Goal: Navigation & Orientation: Find specific page/section

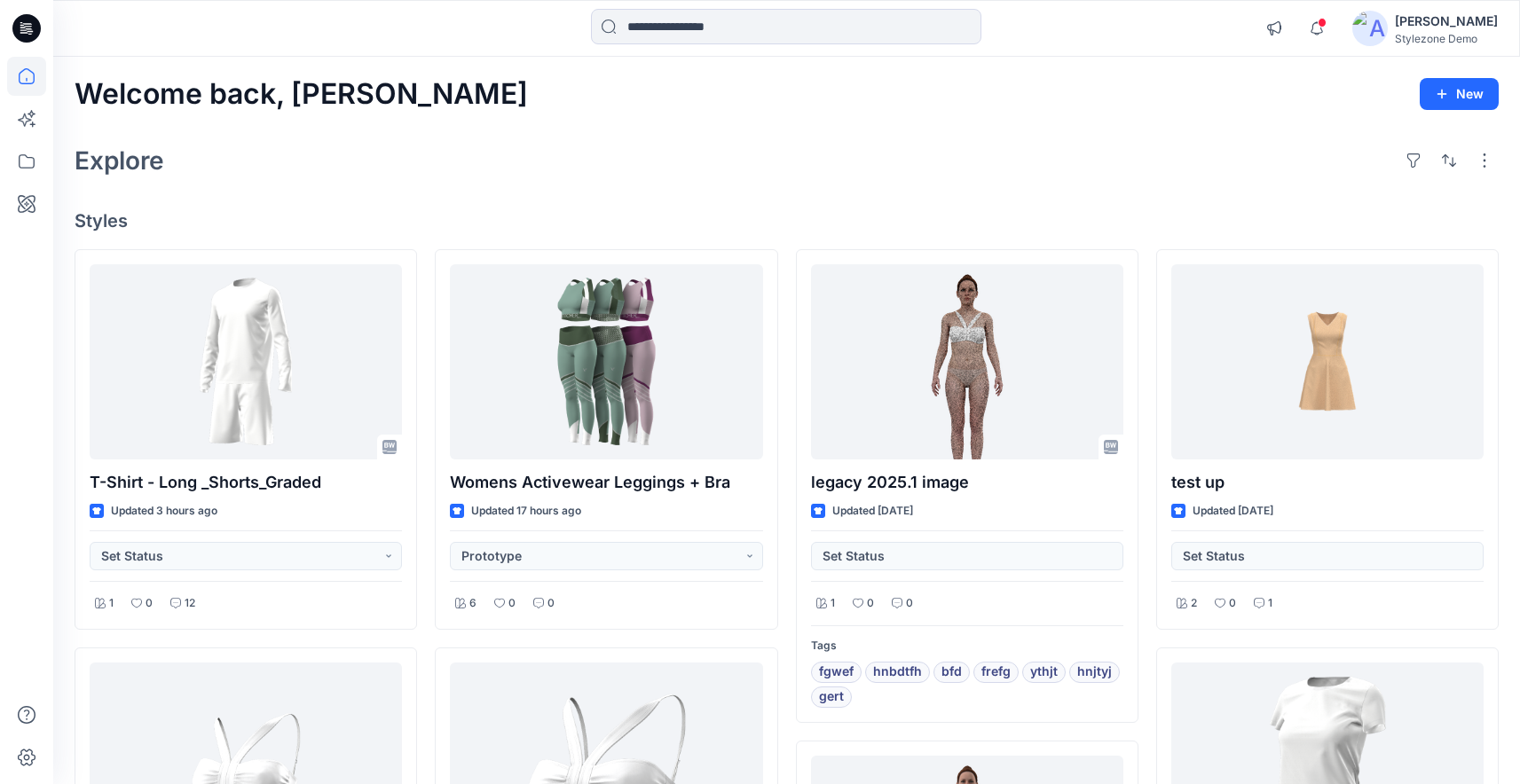
scroll to position [110, 0]
click at [38, 165] on icon at bounding box center [26, 161] width 39 height 39
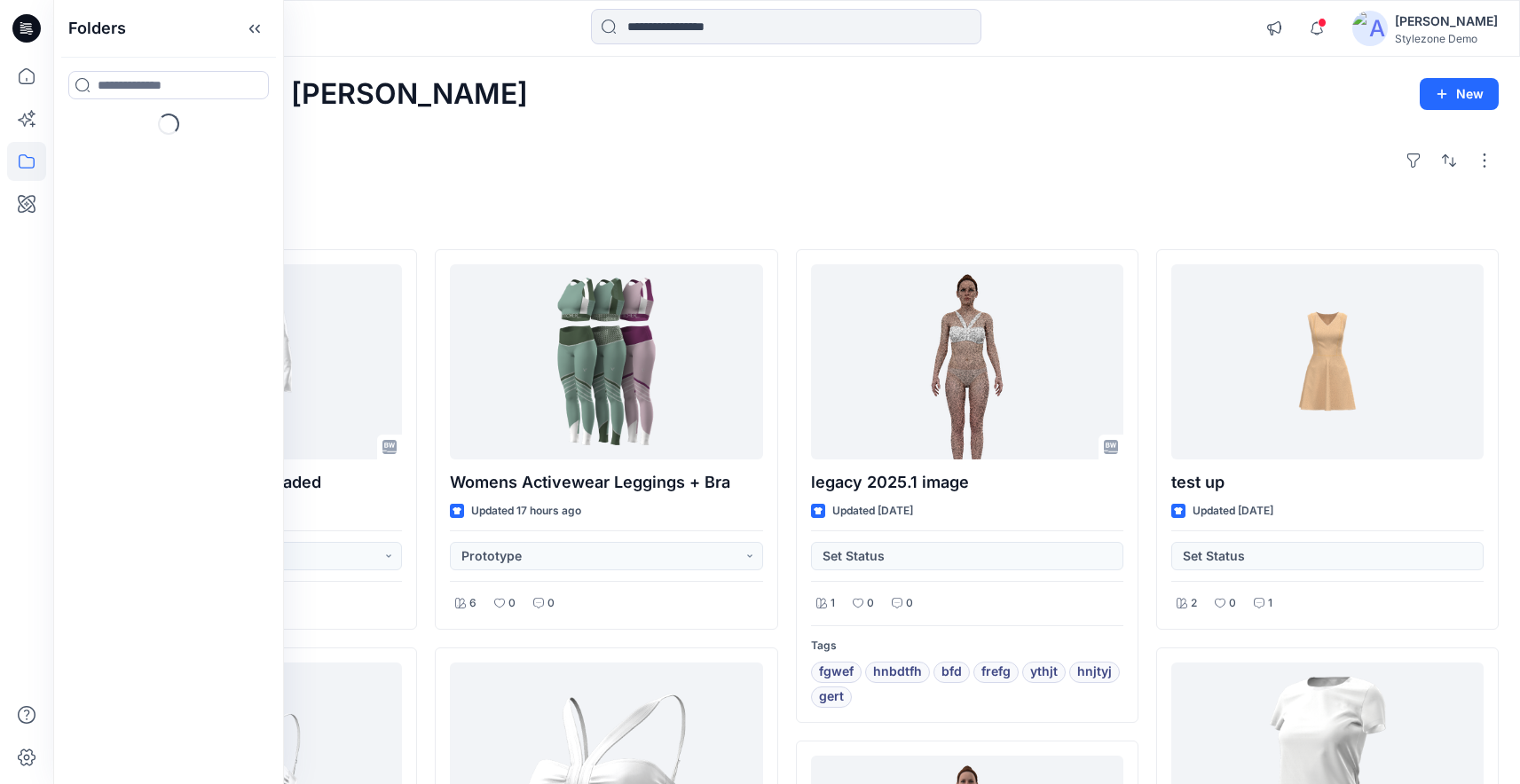
click at [335, 154] on div "Explore" at bounding box center [786, 161] width 1424 height 43
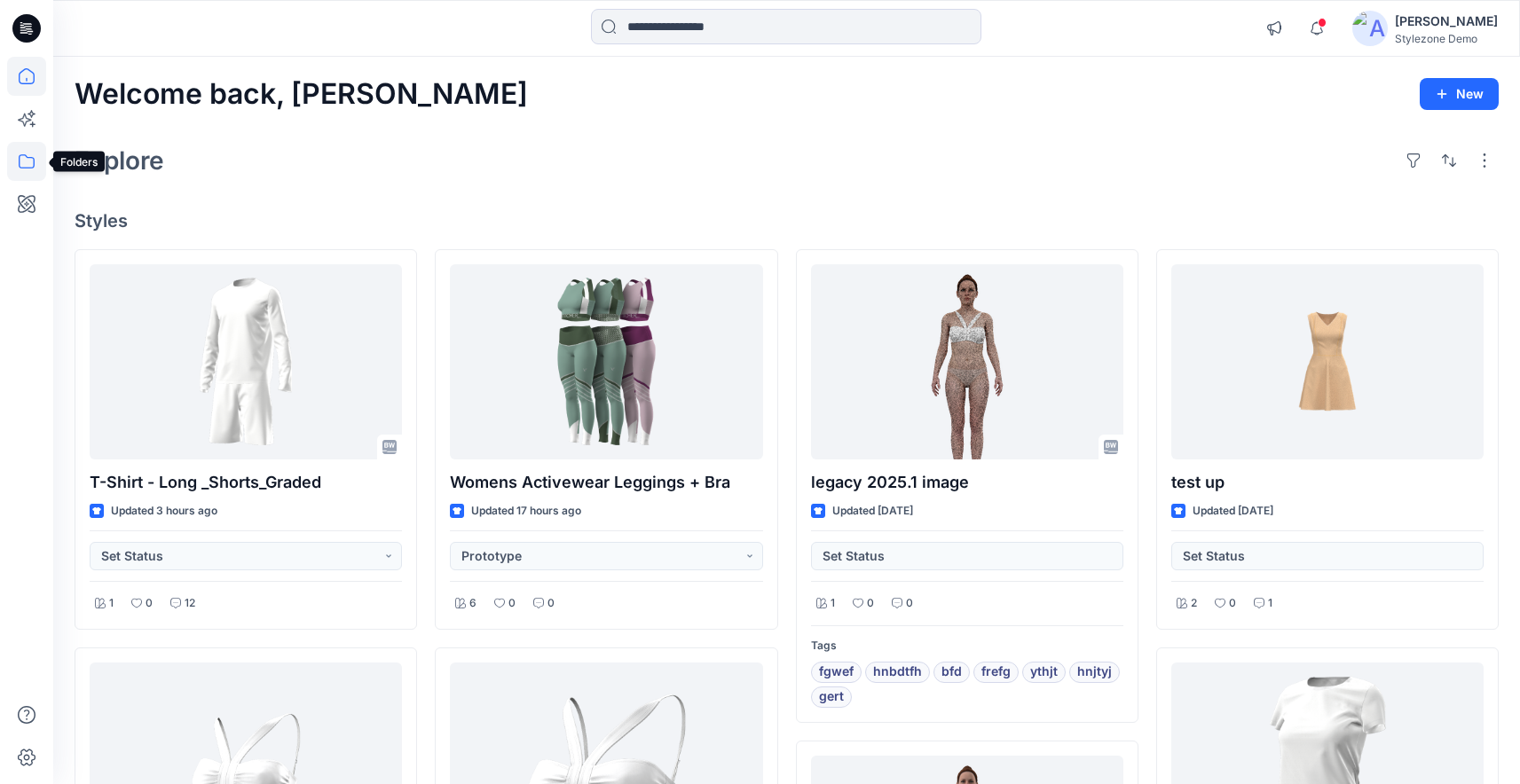
click at [13, 153] on icon at bounding box center [26, 161] width 39 height 39
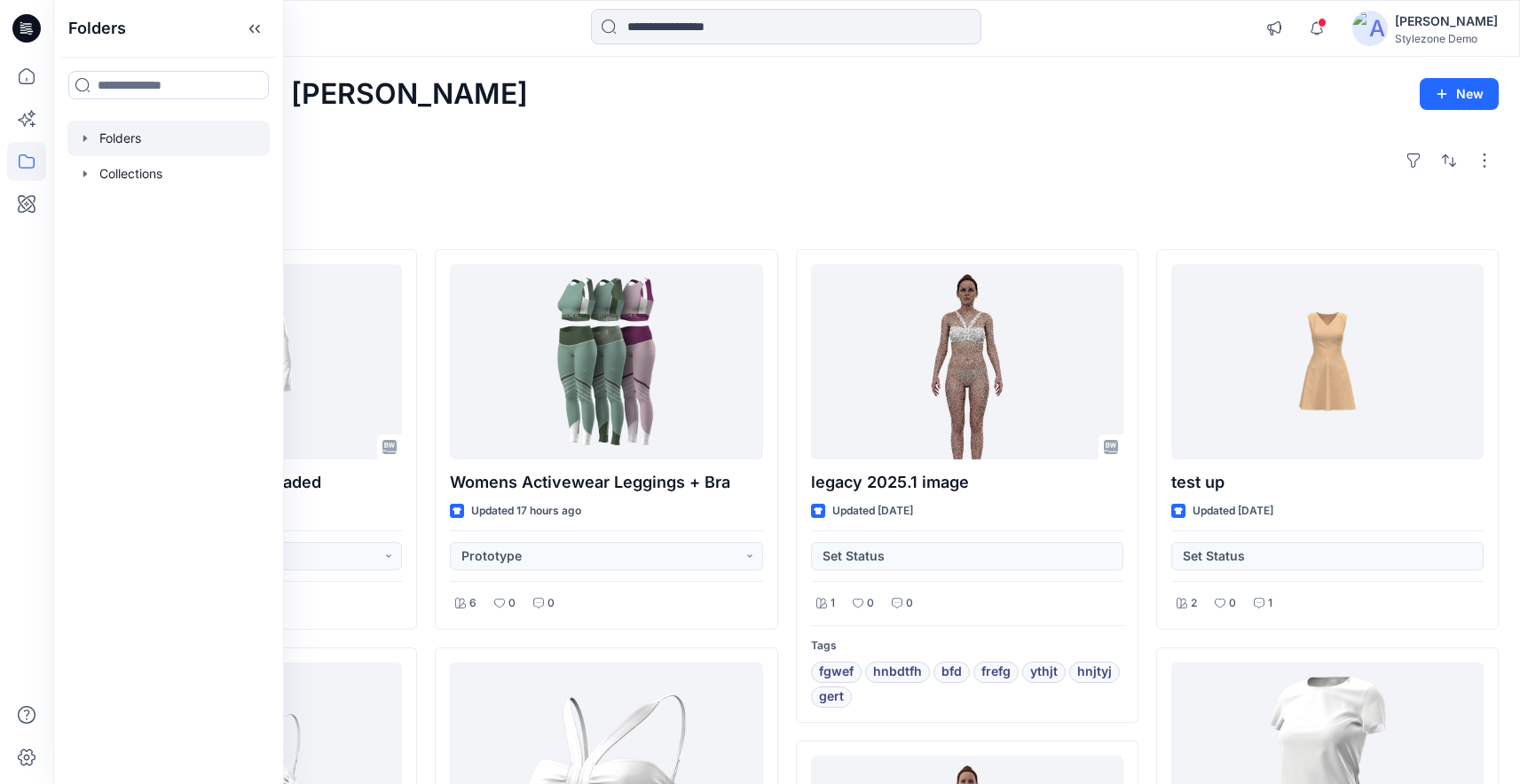
click at [79, 138] on icon "button" at bounding box center [85, 138] width 15 height 15
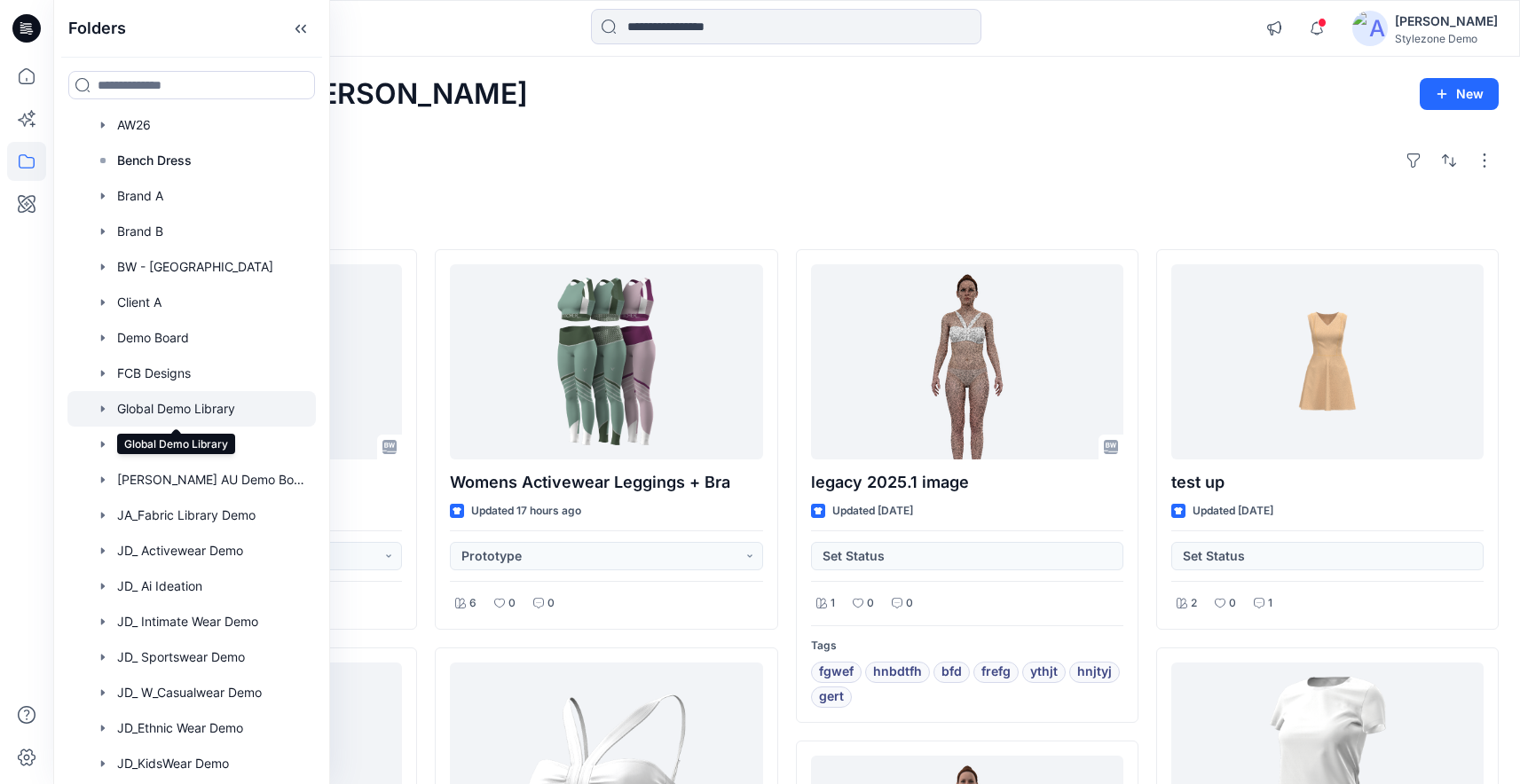
scroll to position [203, 0]
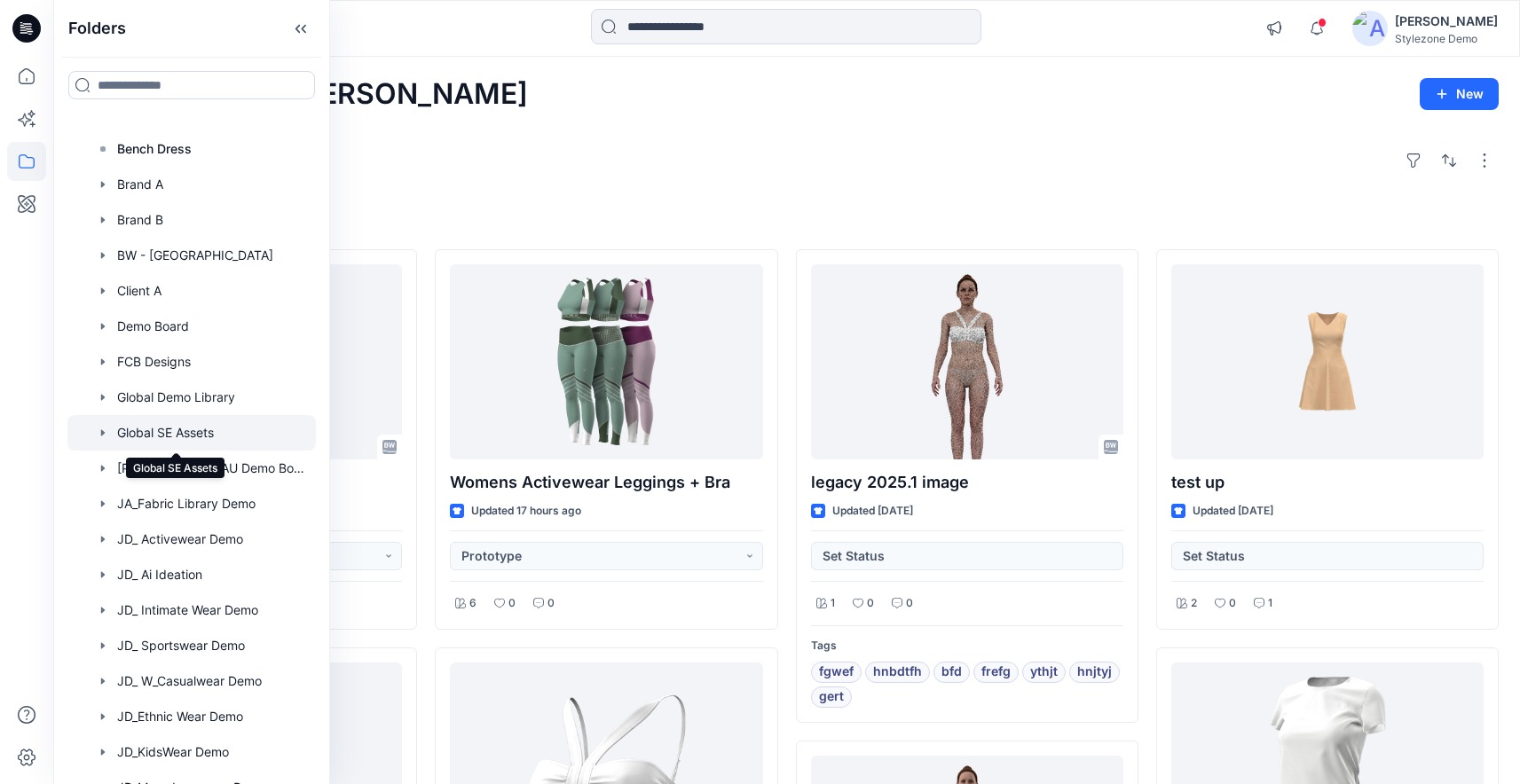
click at [147, 434] on div at bounding box center [192, 432] width 248 height 36
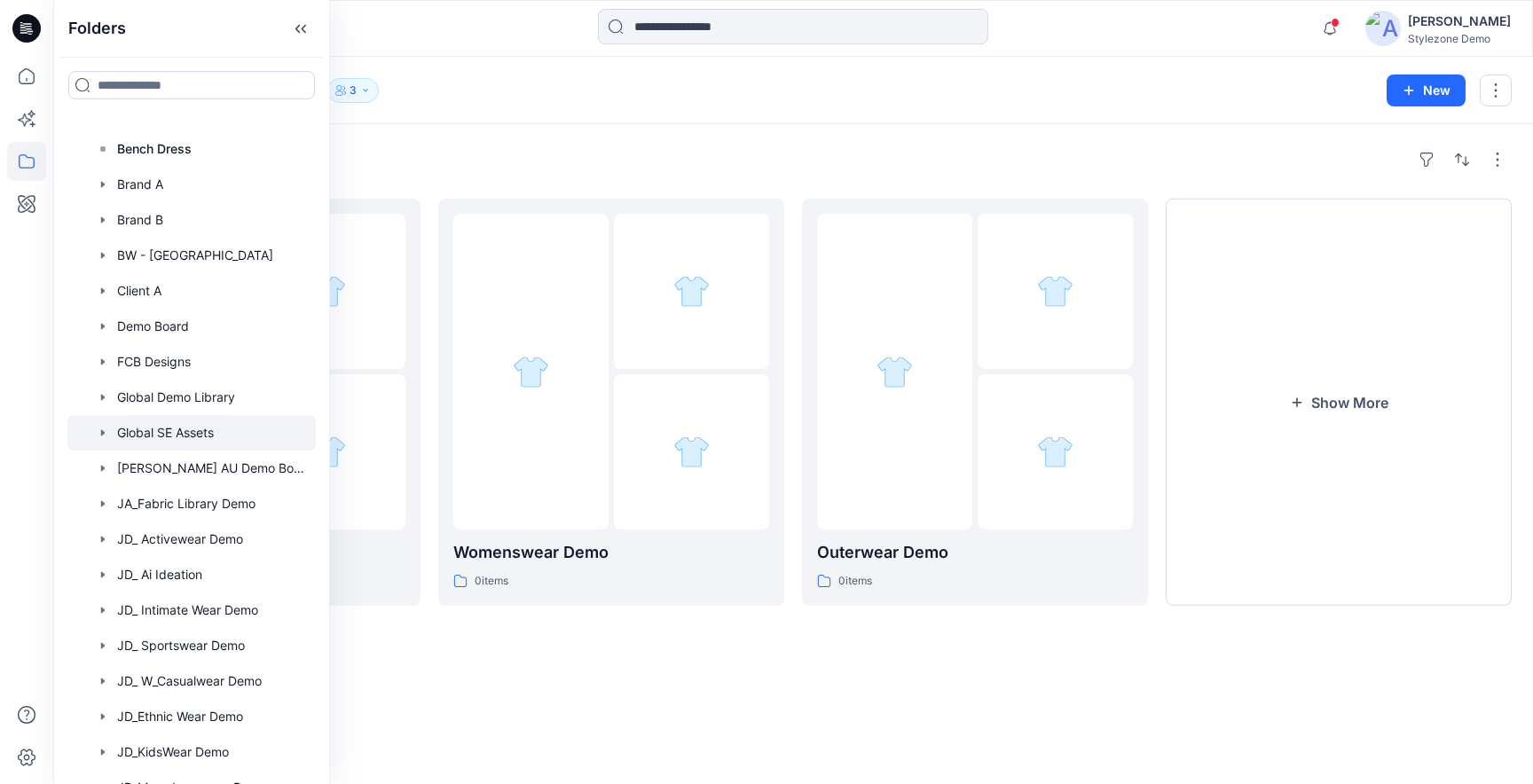
click at [843, 147] on div "Folders" at bounding box center [793, 159] width 1437 height 28
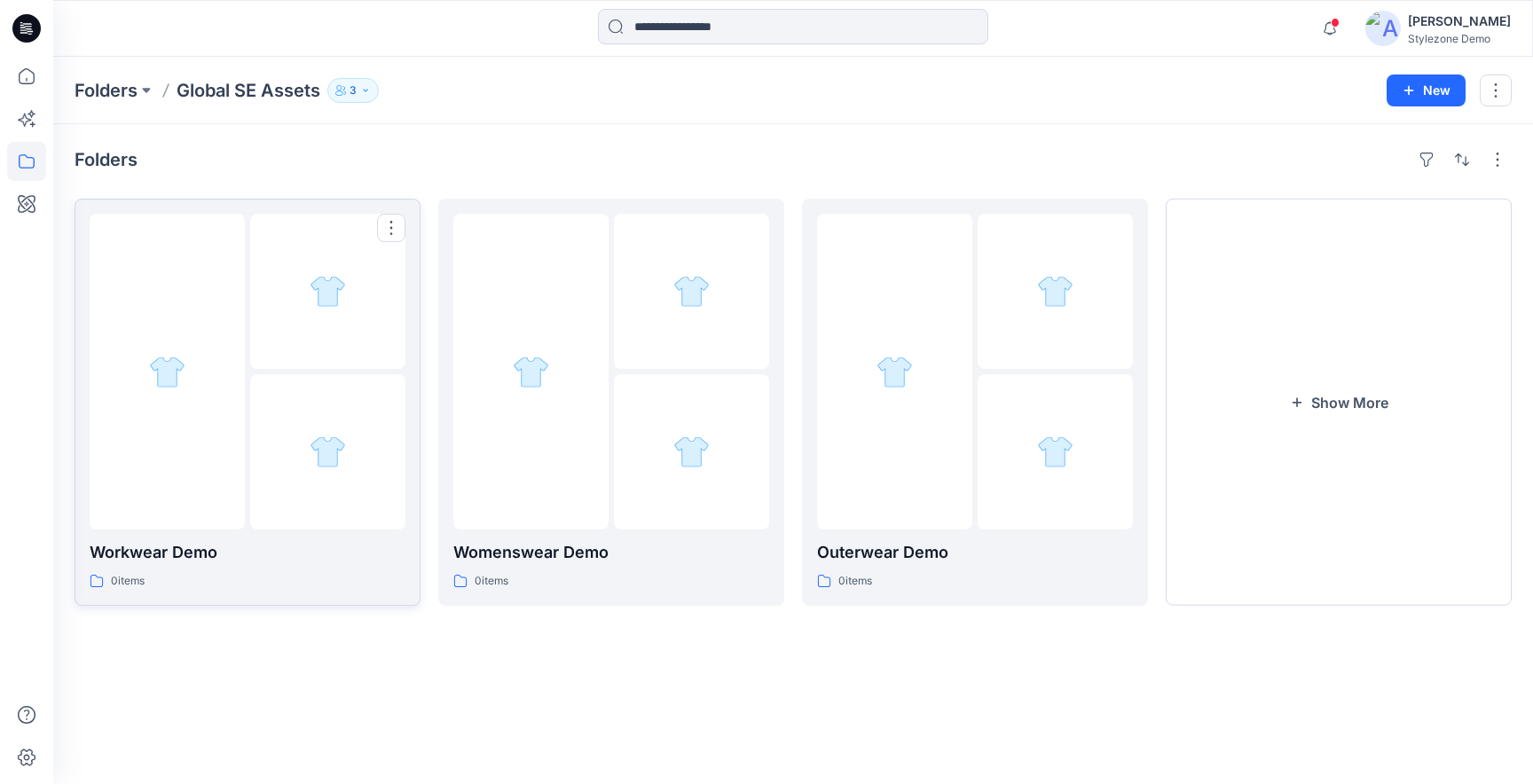
click at [385, 437] on div at bounding box center [328, 452] width 155 height 155
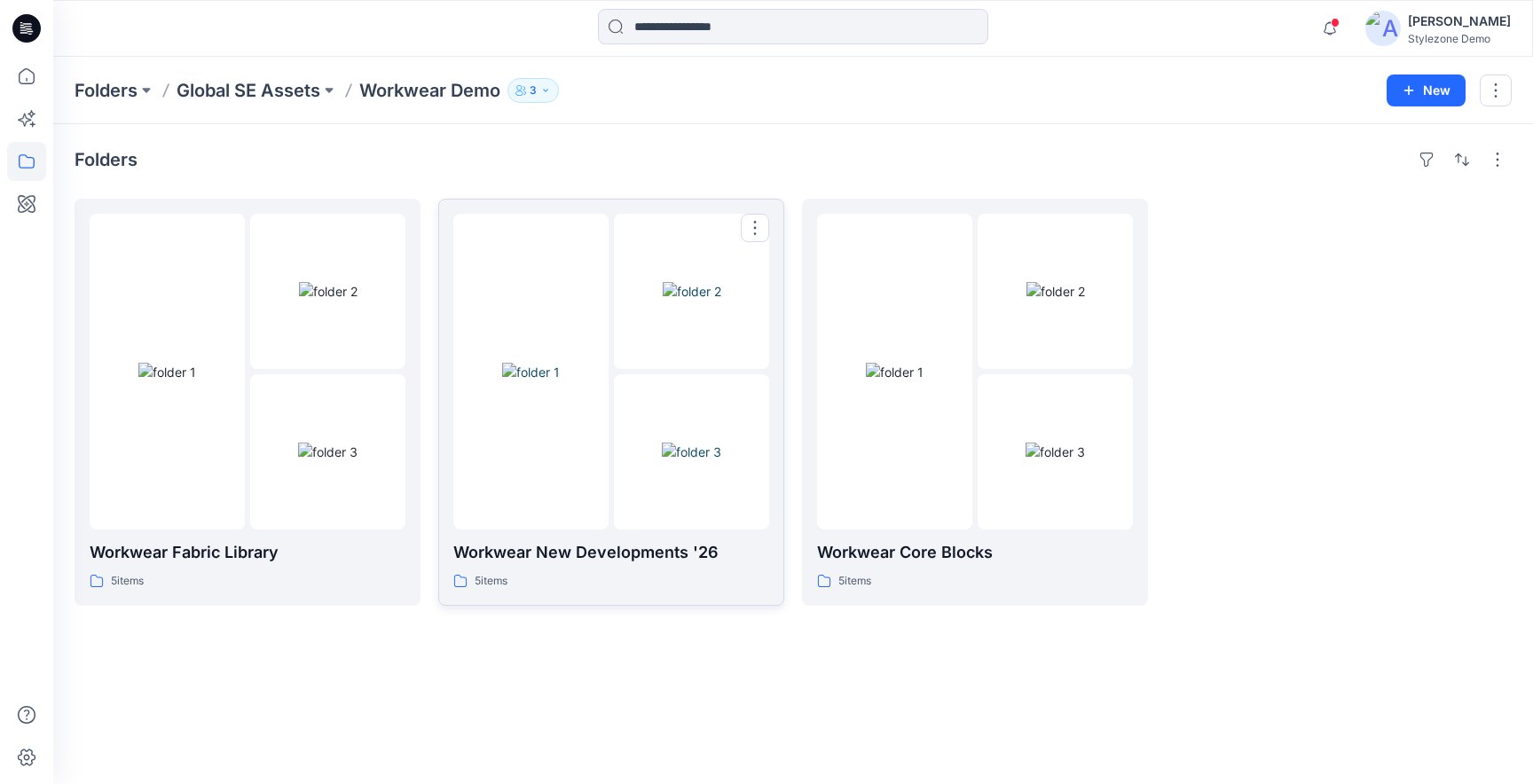
click at [606, 465] on div at bounding box center [531, 372] width 155 height 316
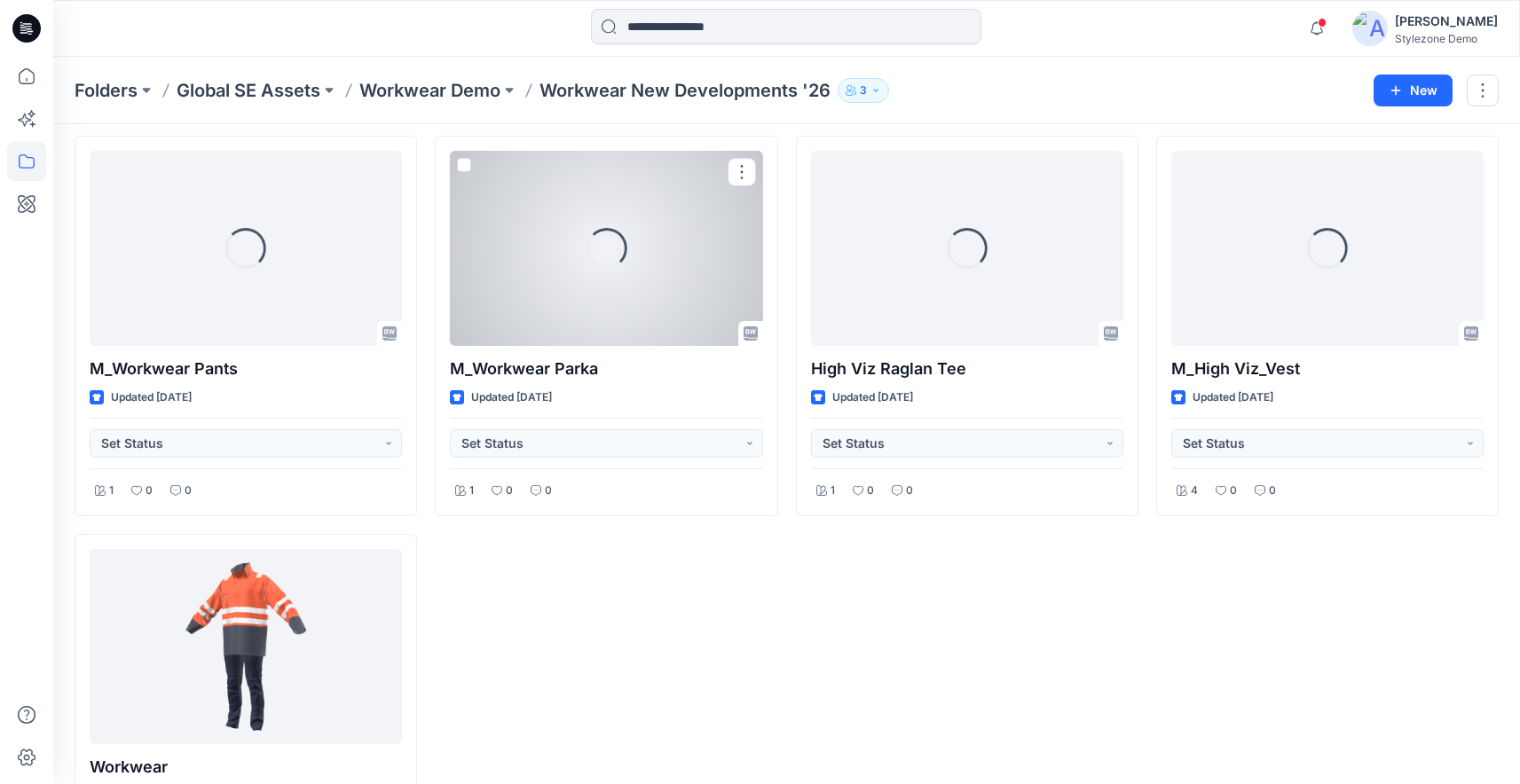
scroll to position [127, 0]
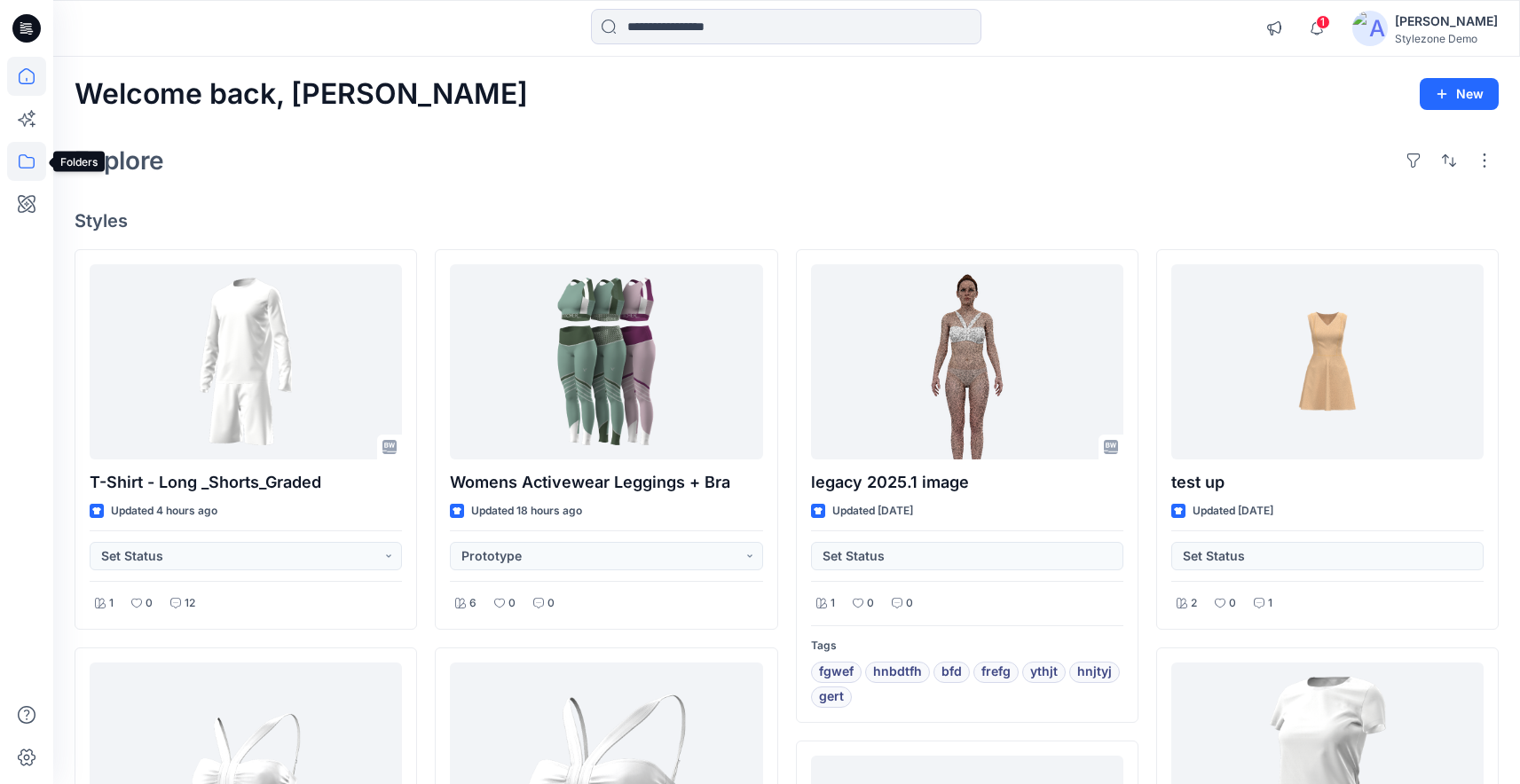
click at [27, 159] on icon at bounding box center [26, 161] width 39 height 39
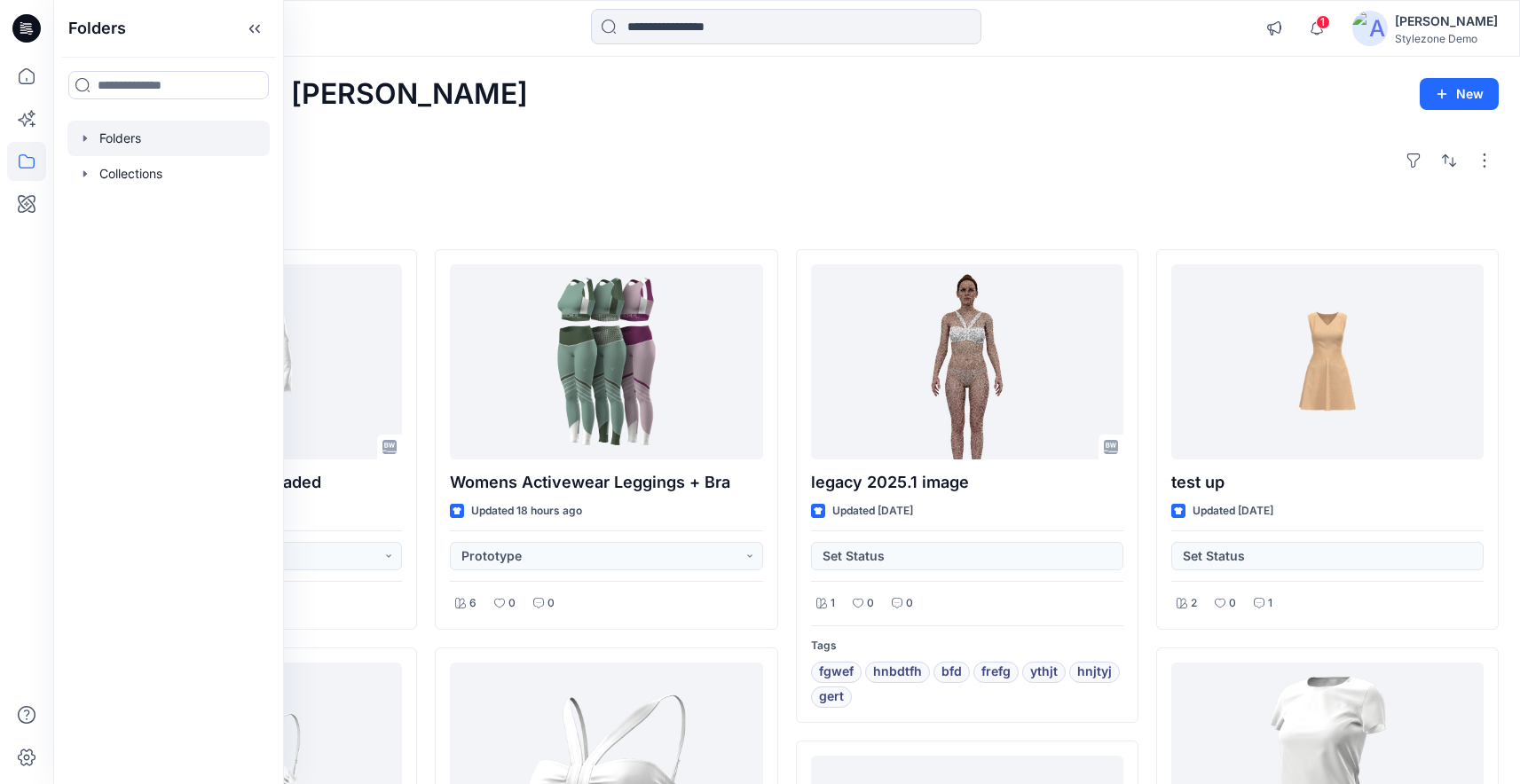
click at [83, 141] on icon "button" at bounding box center [85, 138] width 15 height 15
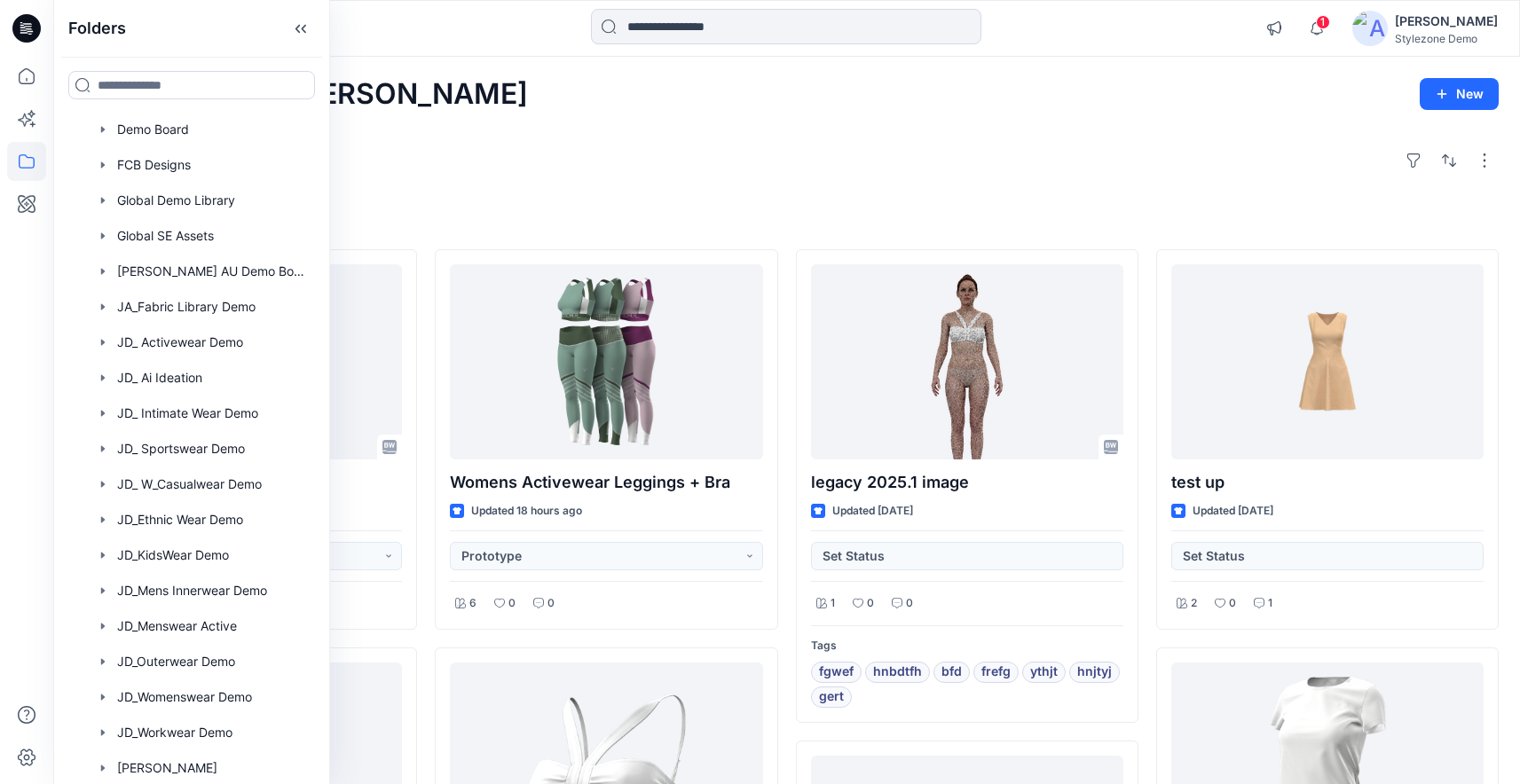
scroll to position [388, 0]
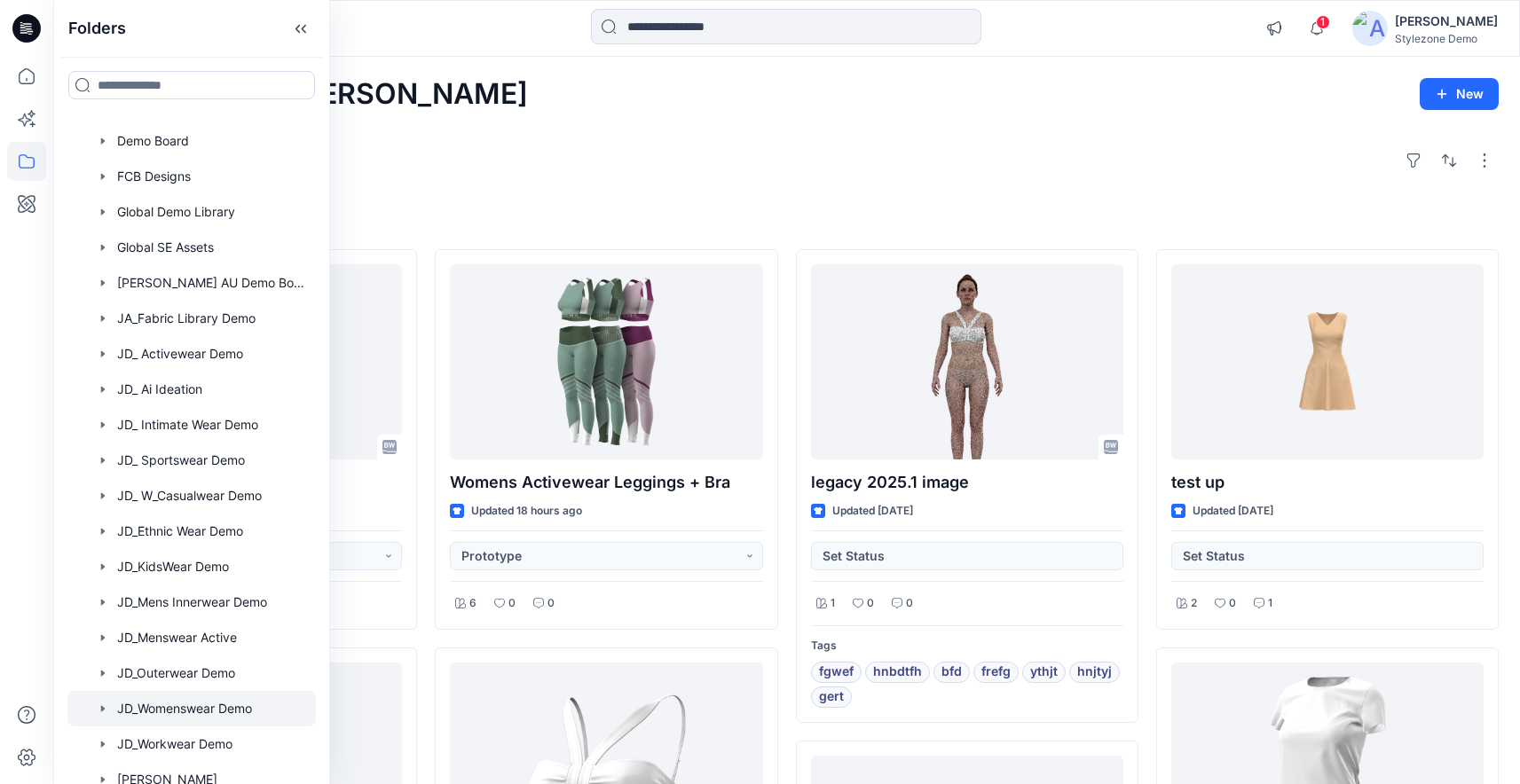
click at [188, 714] on div at bounding box center [192, 708] width 248 height 36
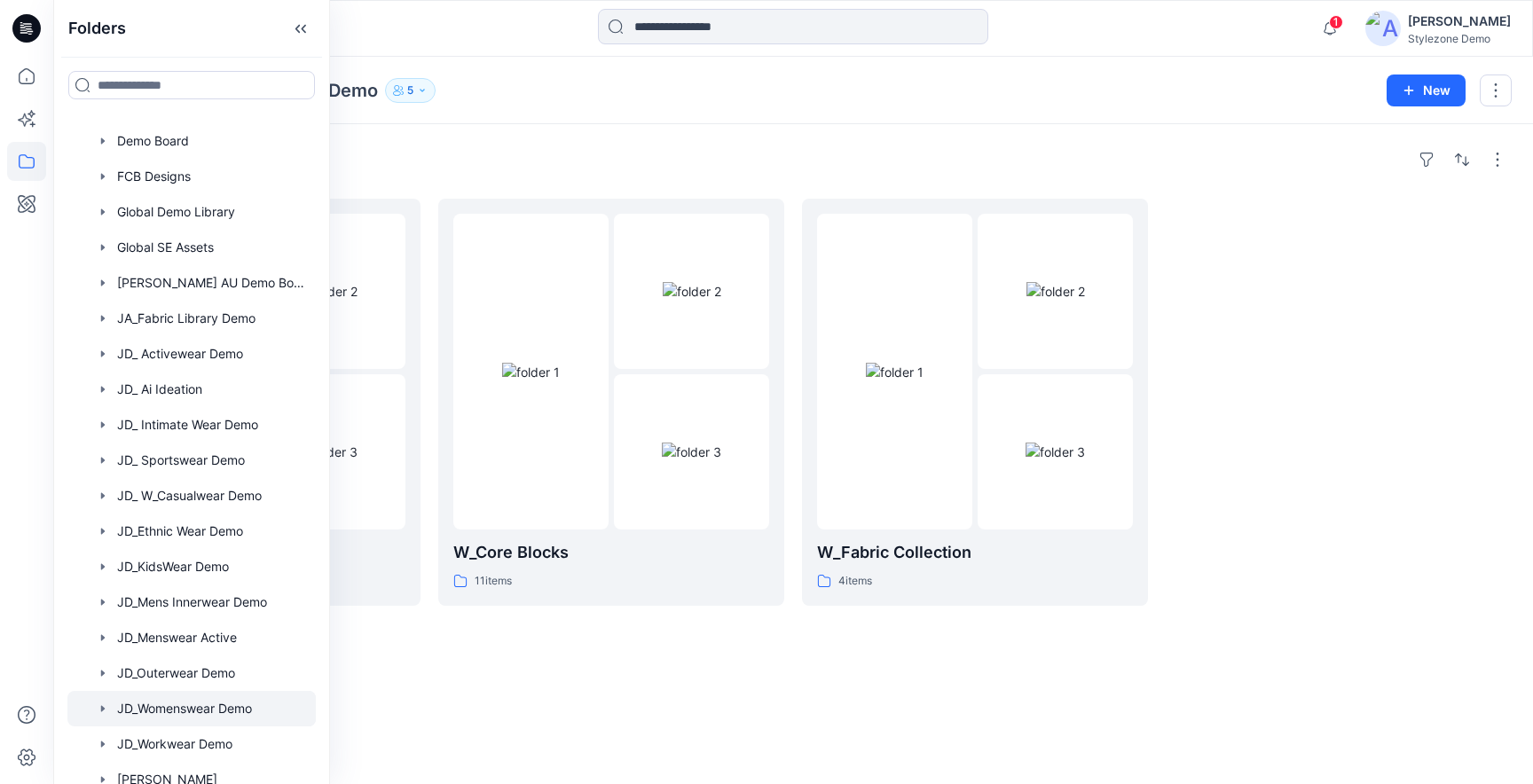
click at [671, 141] on div "Folders W_New Developments 11 items W_Core Blocks 11 items W_Fabric Collection …" at bounding box center [793, 454] width 1480 height 660
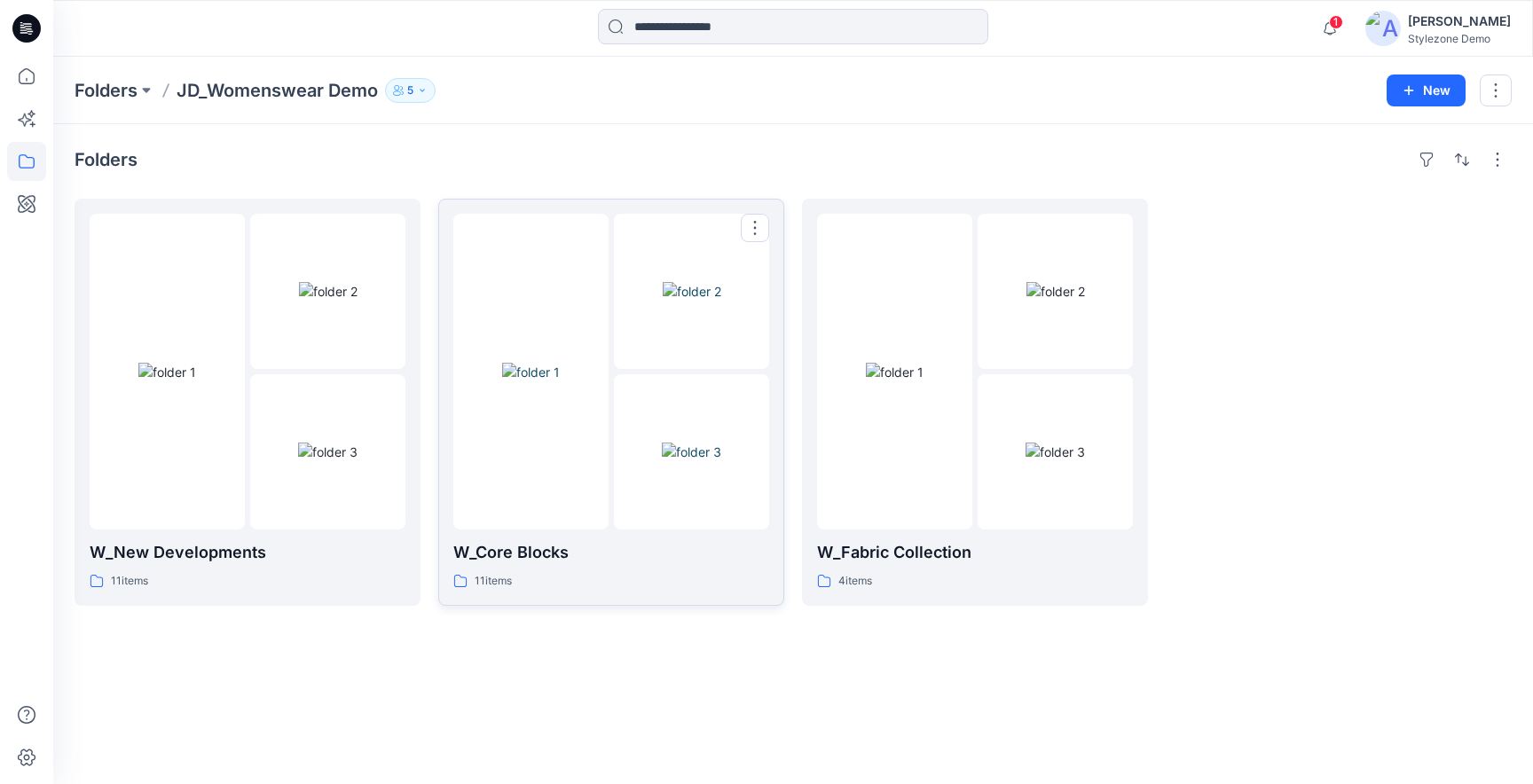
click at [519, 381] on img at bounding box center [530, 371] width 57 height 18
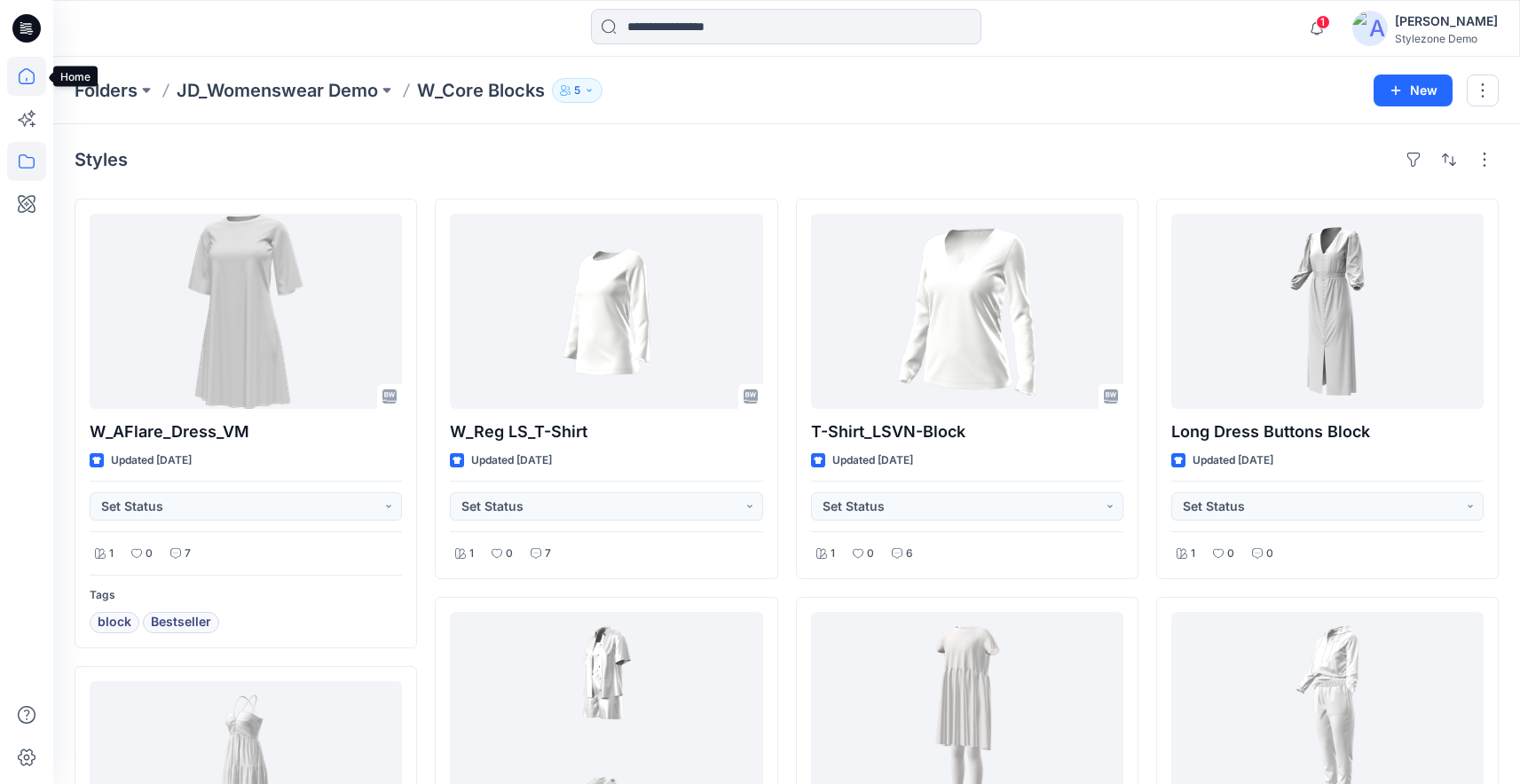
click at [27, 81] on icon at bounding box center [26, 77] width 39 height 39
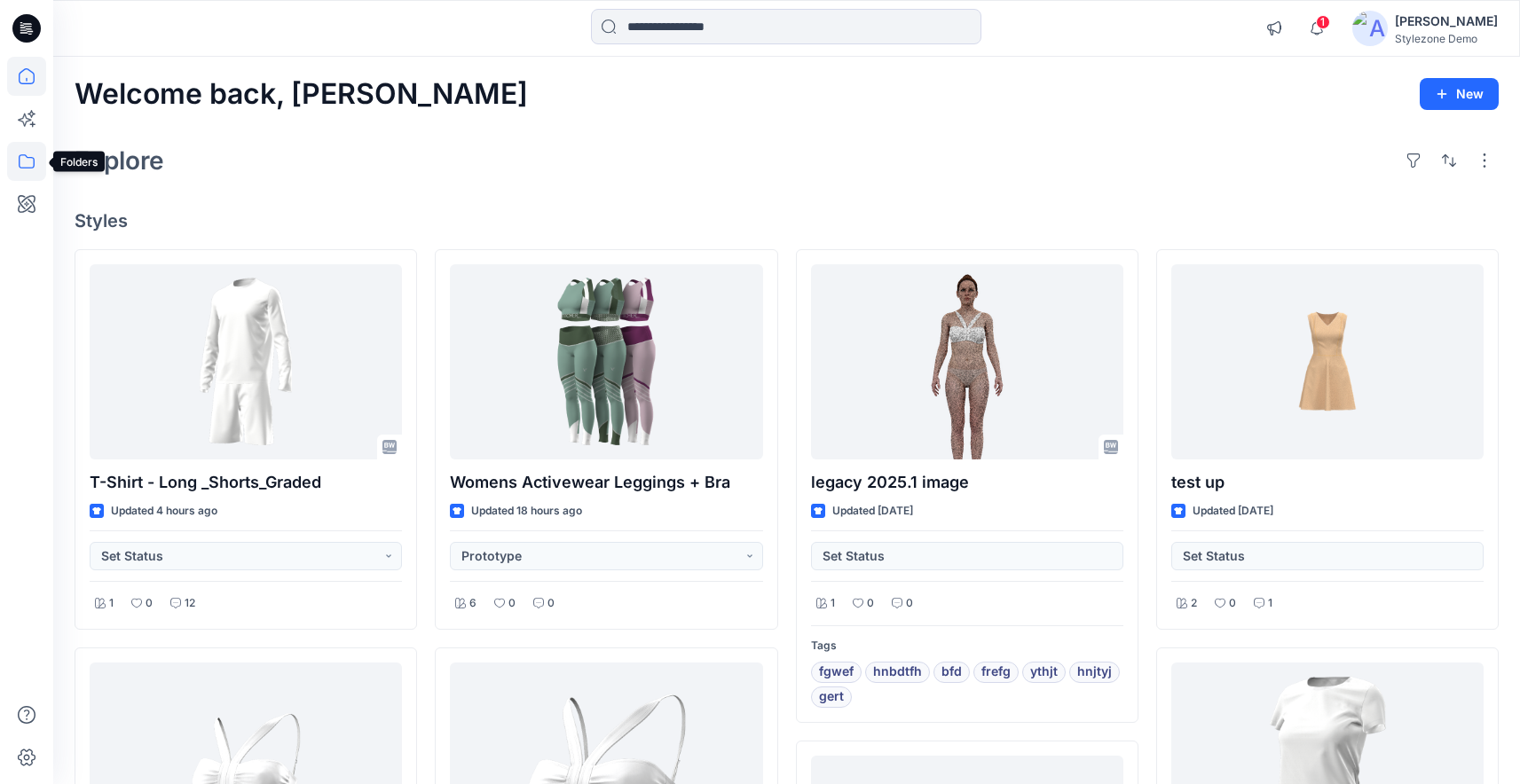
click at [27, 147] on icon at bounding box center [26, 161] width 39 height 39
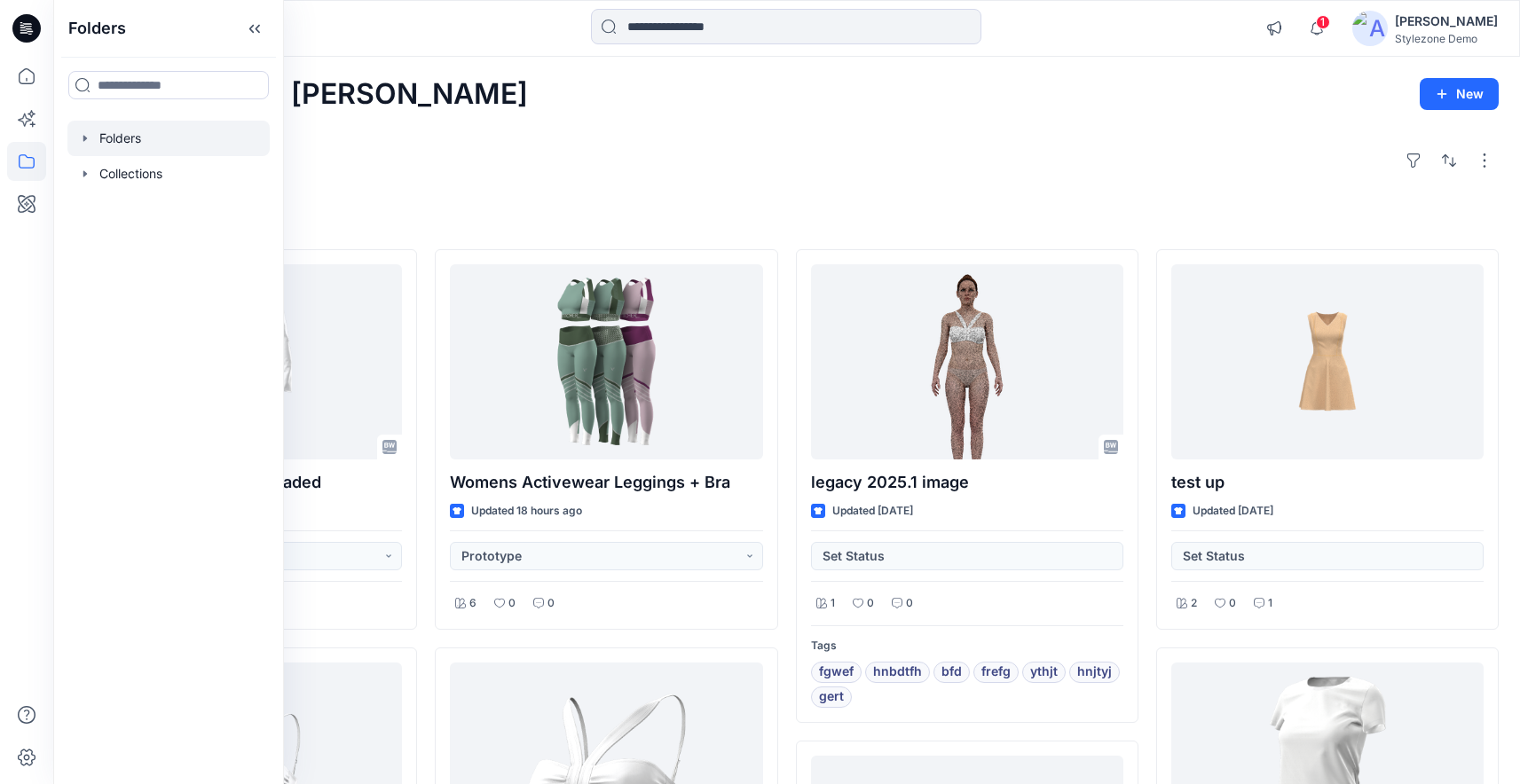
click at [80, 139] on icon "button" at bounding box center [85, 138] width 15 height 15
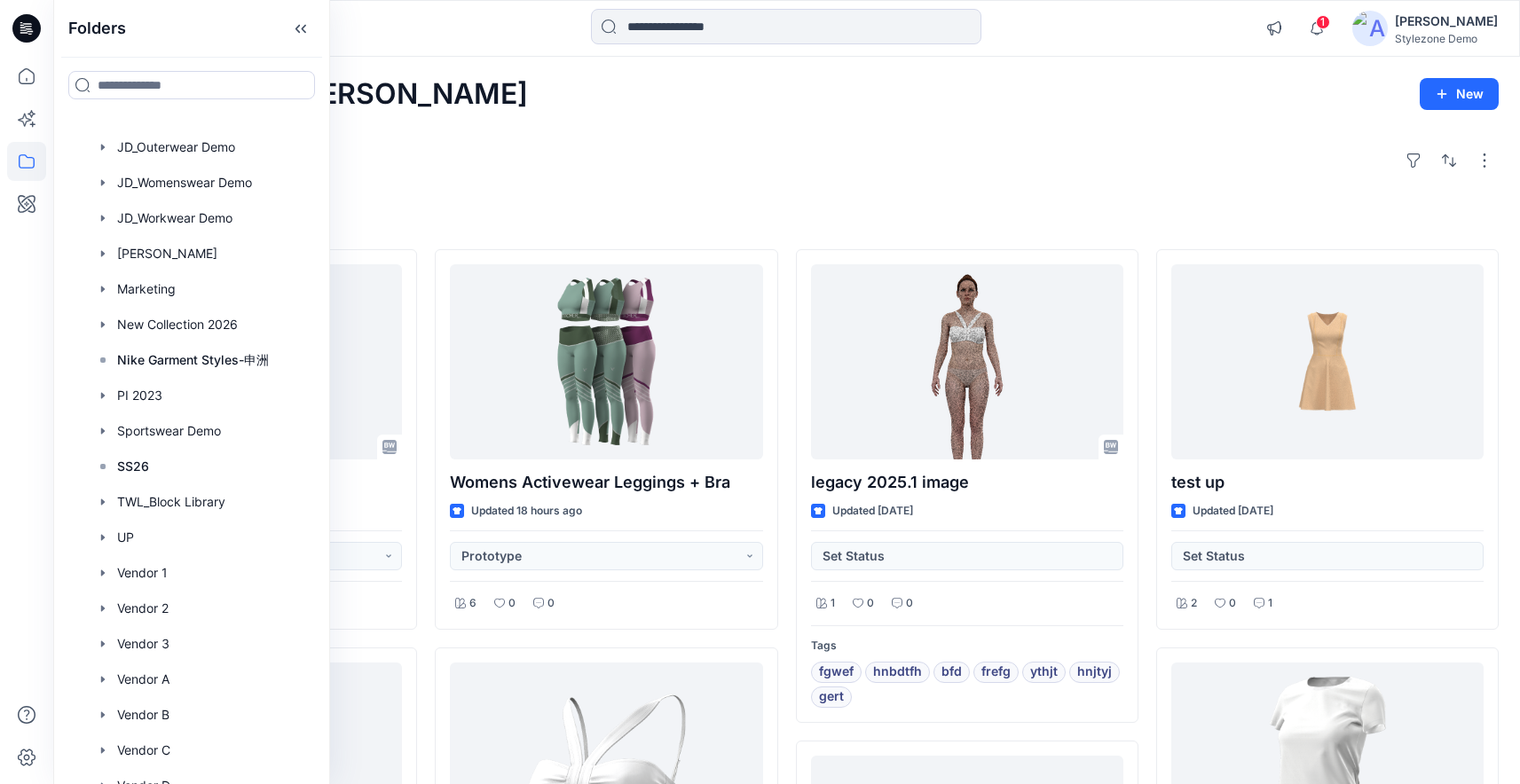
scroll to position [936, 0]
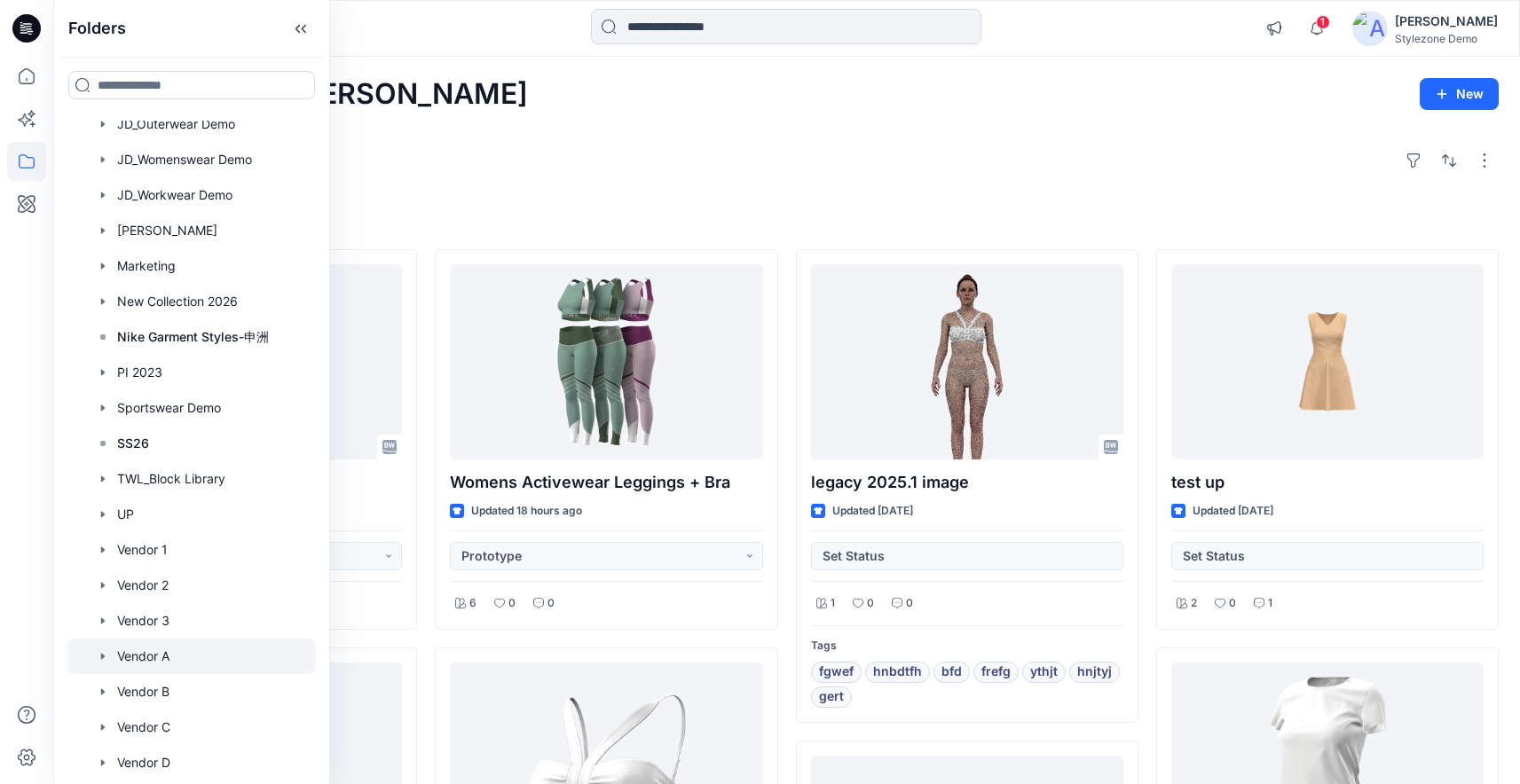
click at [151, 662] on div at bounding box center [192, 656] width 248 height 36
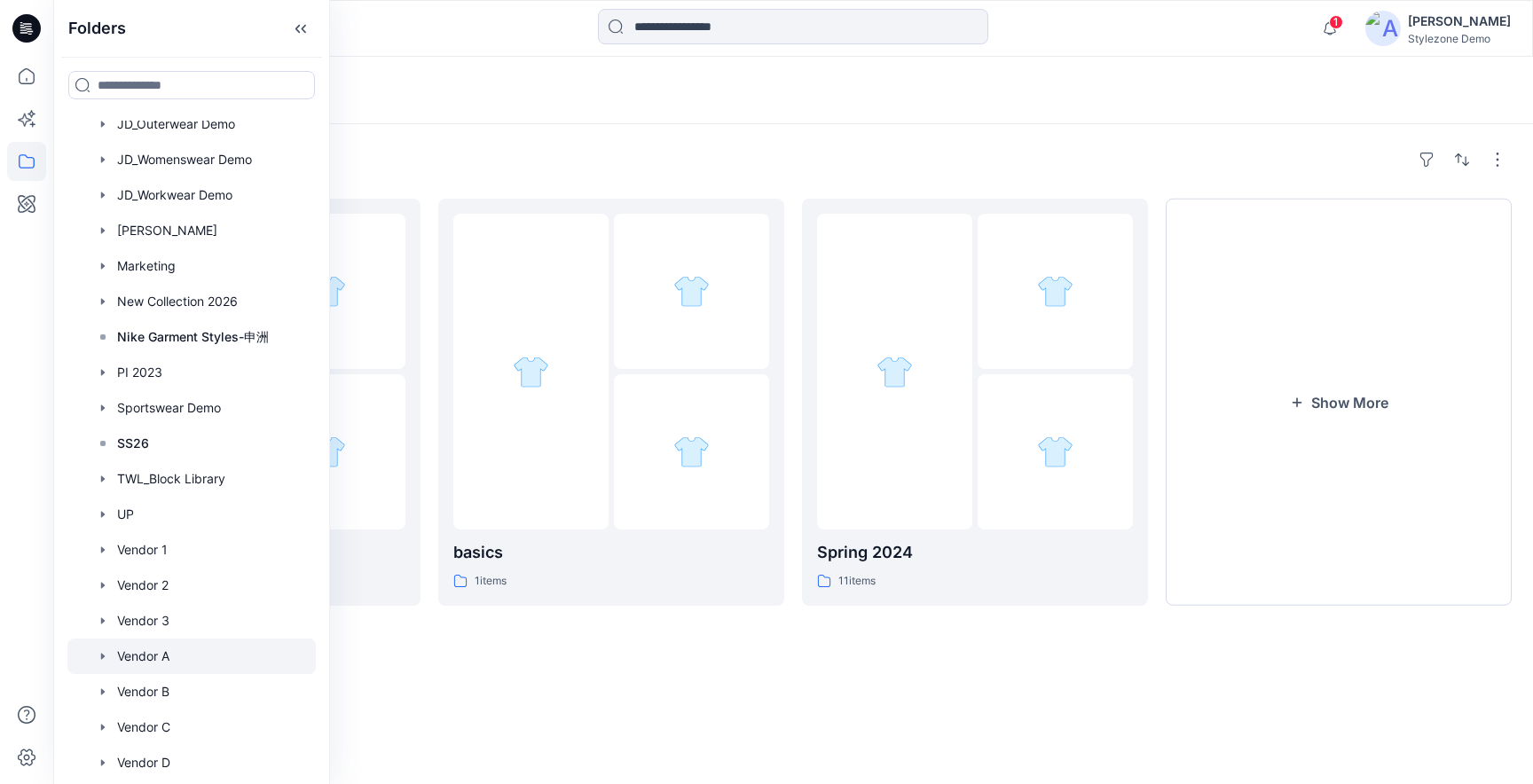
click at [653, 164] on div "Folders" at bounding box center [793, 159] width 1437 height 28
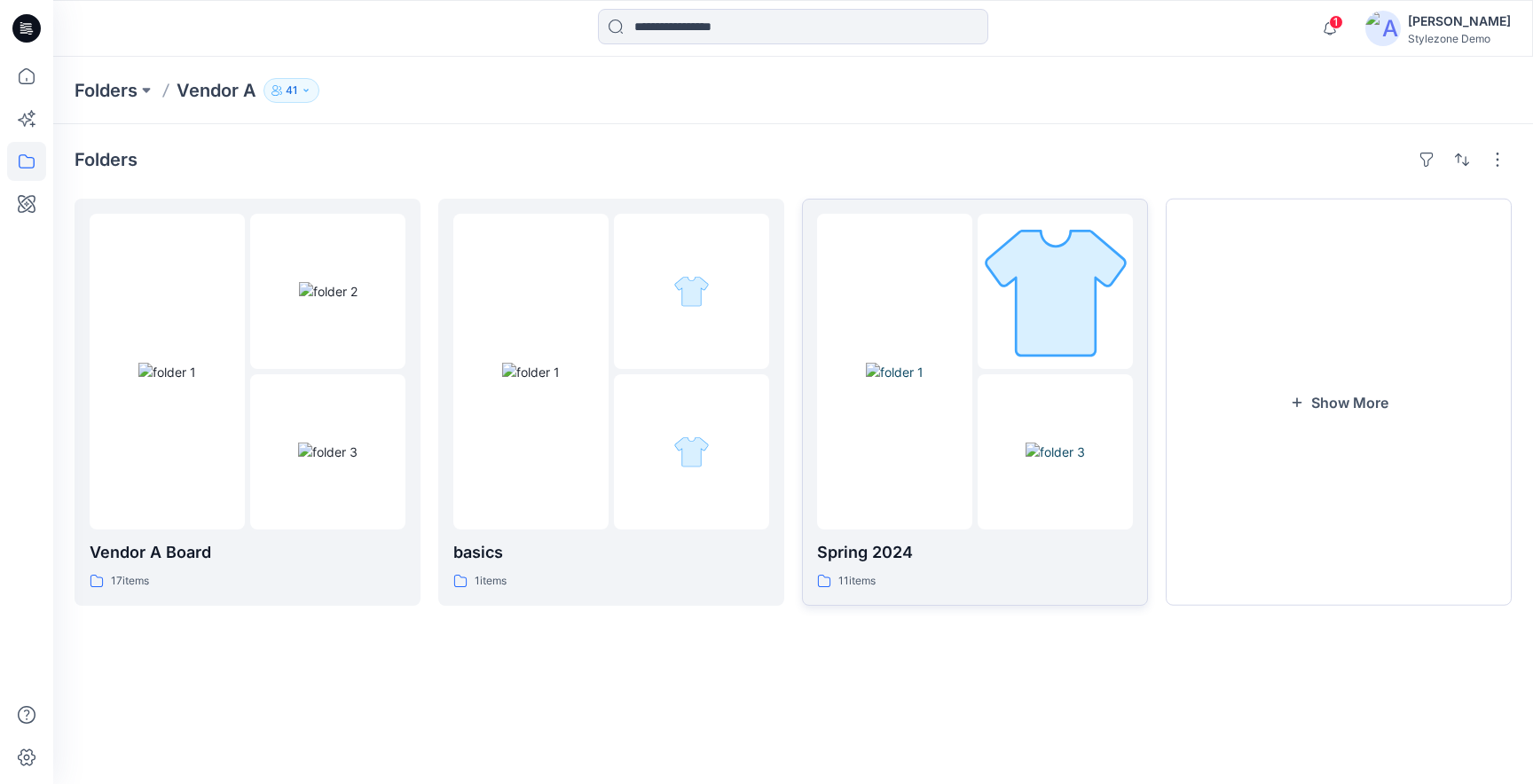
click at [886, 381] on img at bounding box center [894, 371] width 57 height 18
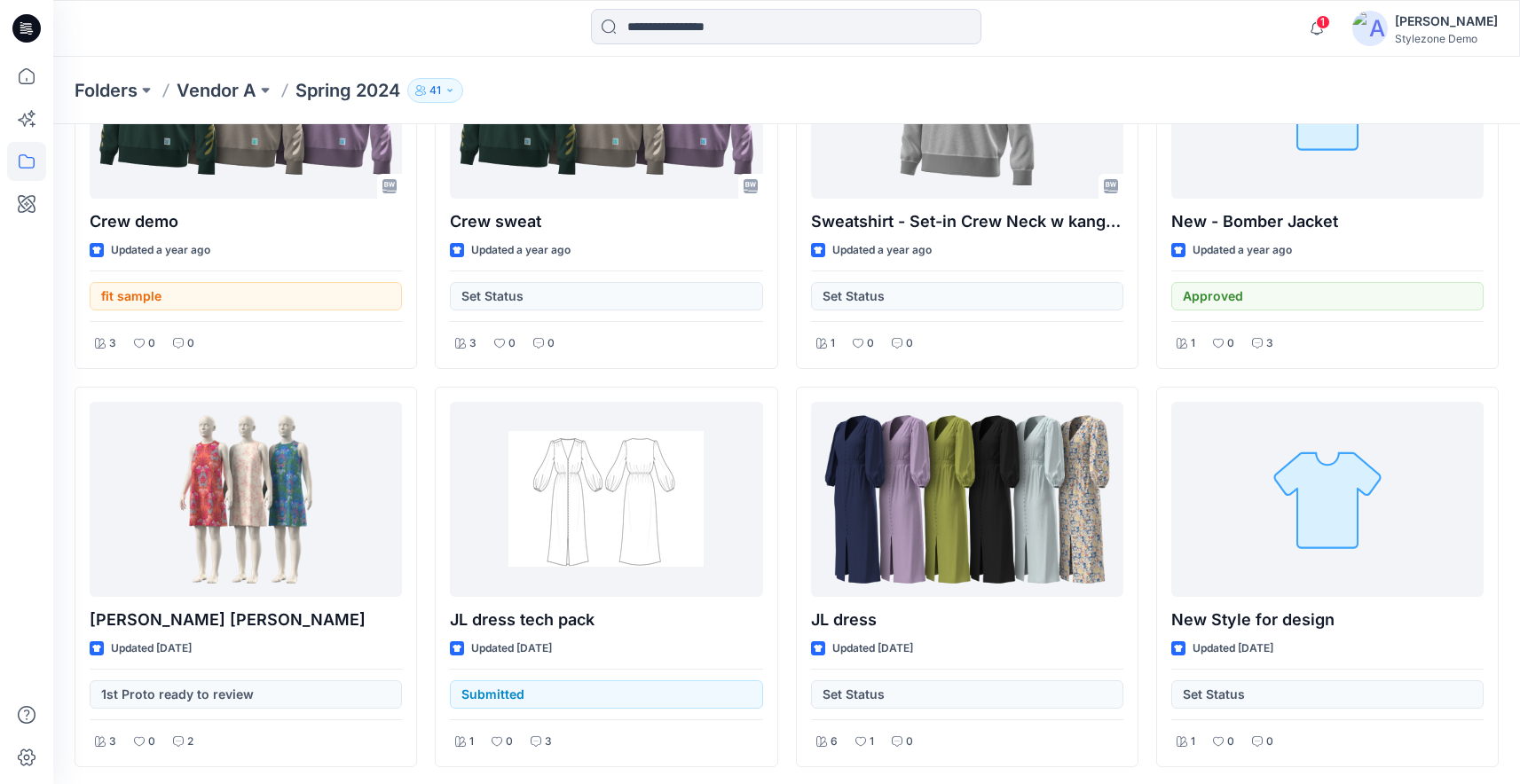
scroll to position [222, 0]
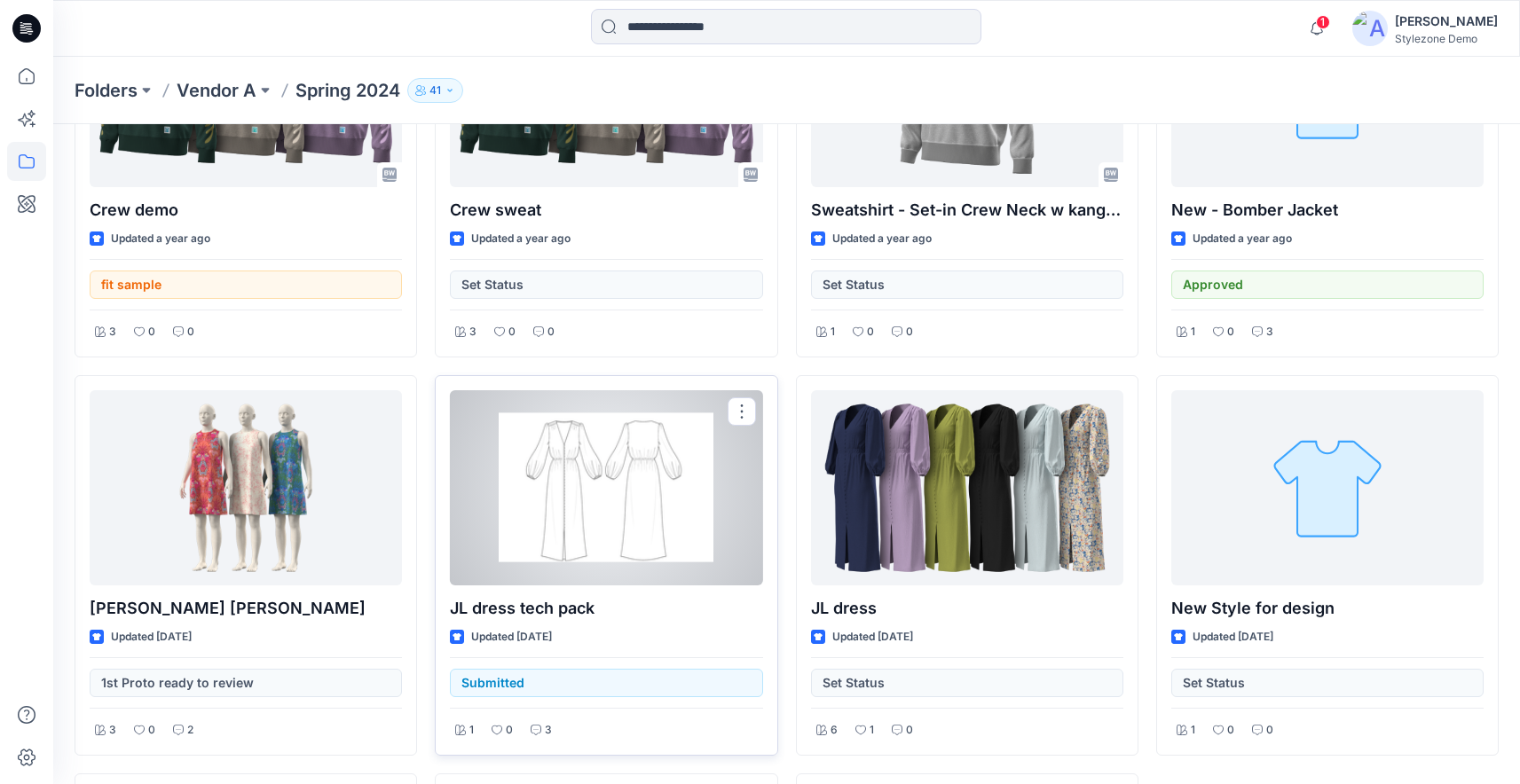
click at [635, 495] on div at bounding box center [606, 487] width 312 height 195
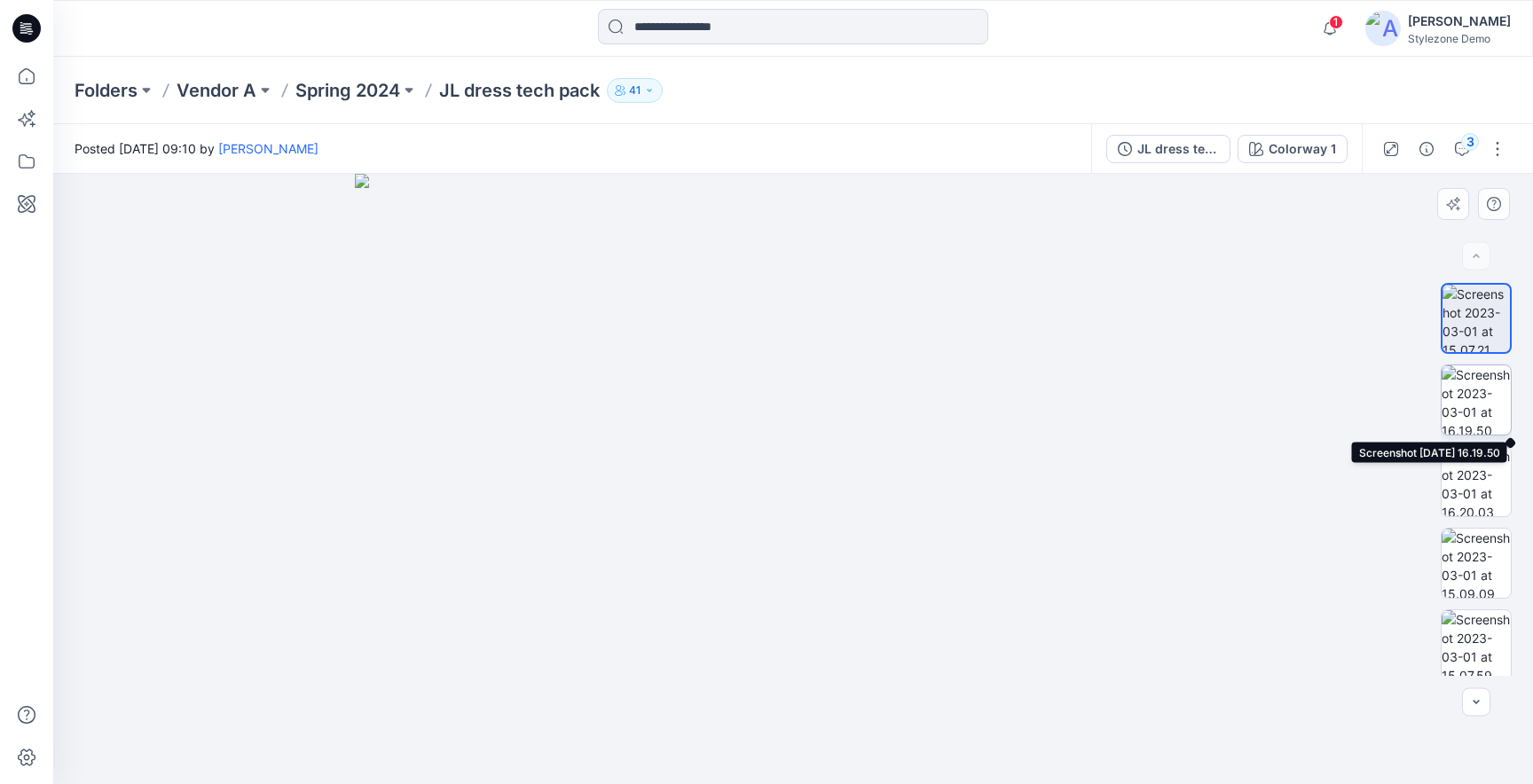
click at [1484, 394] on img at bounding box center [1476, 399] width 69 height 69
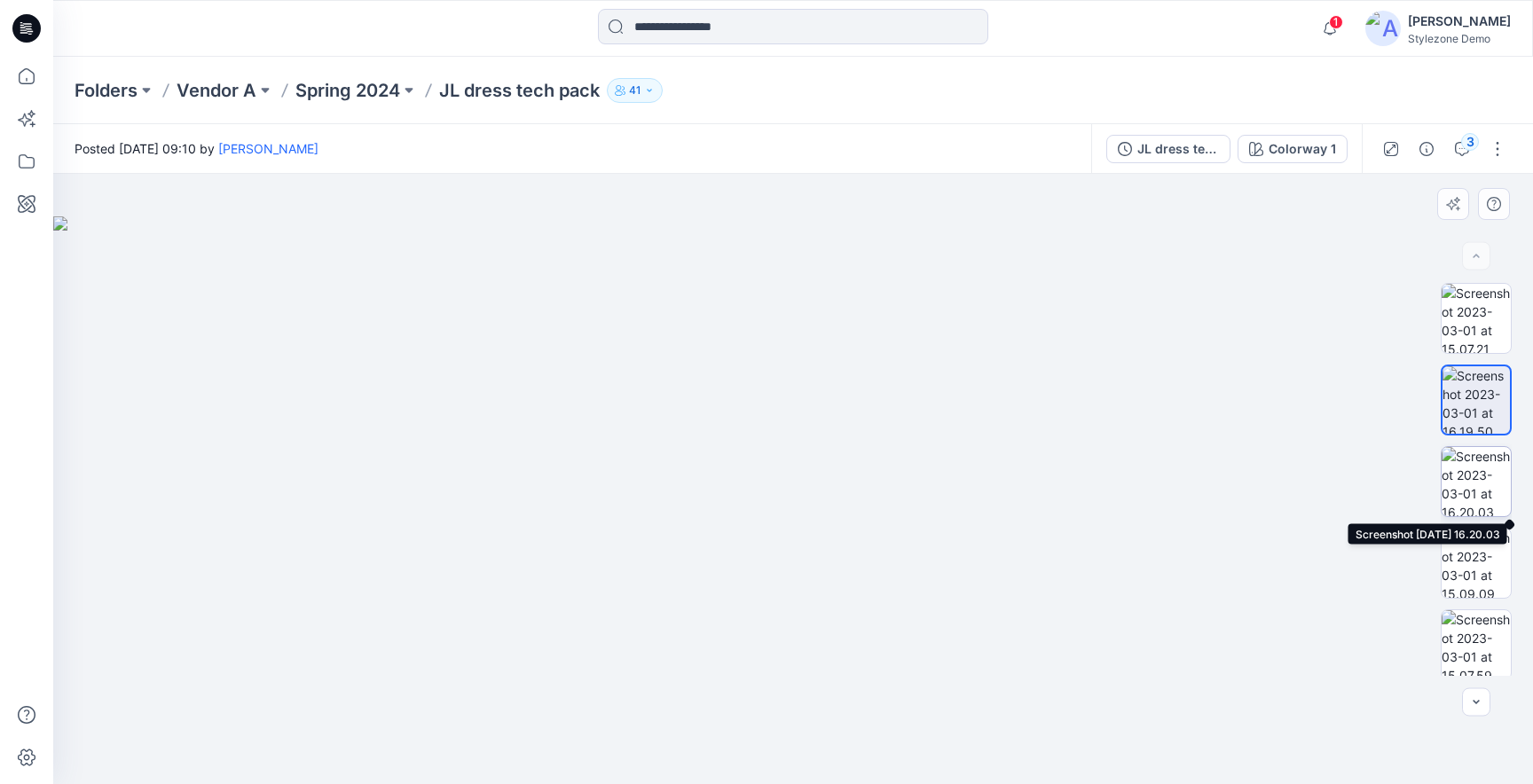
click at [1483, 475] on img at bounding box center [1476, 481] width 69 height 69
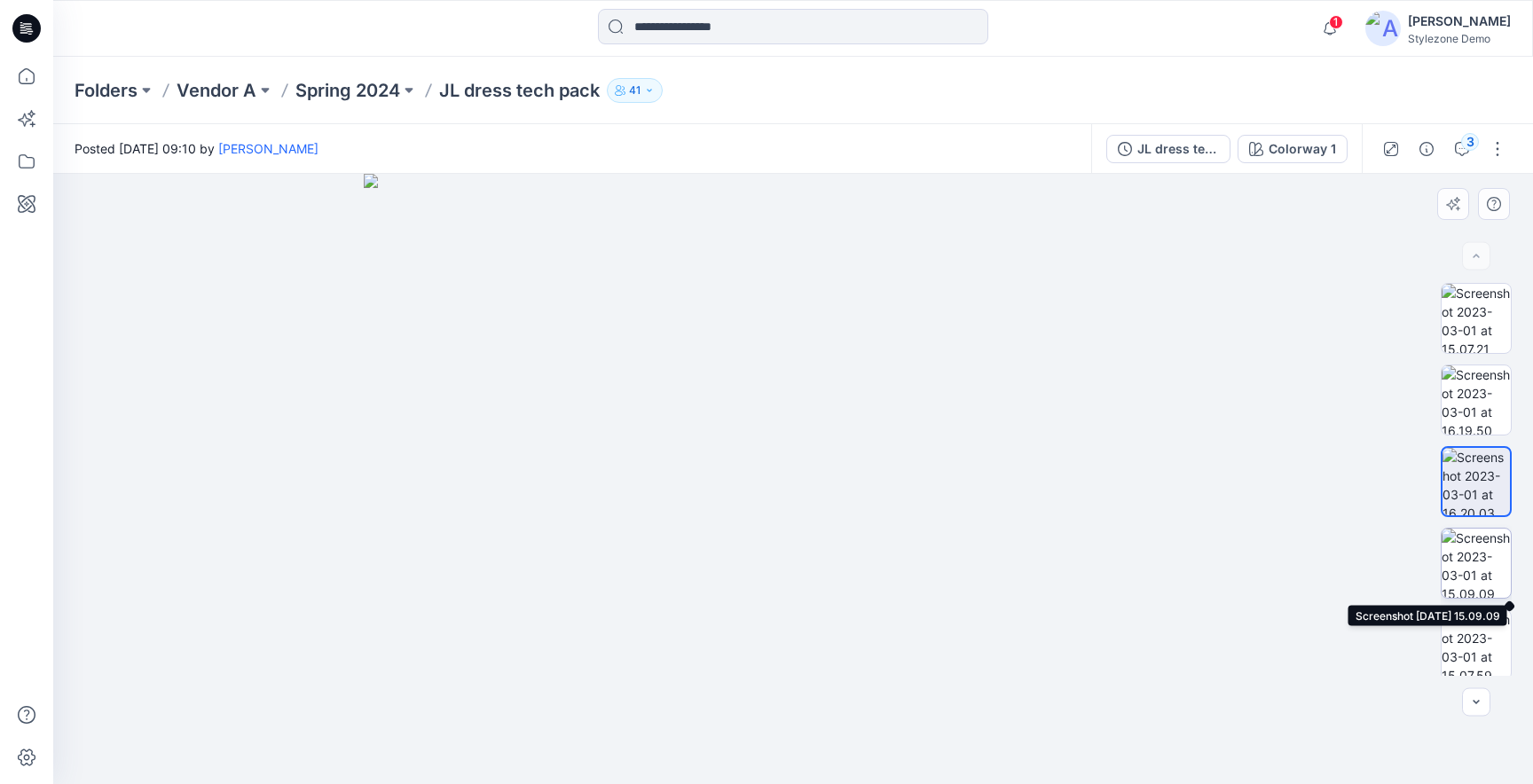
click at [1484, 542] on img at bounding box center [1476, 562] width 69 height 69
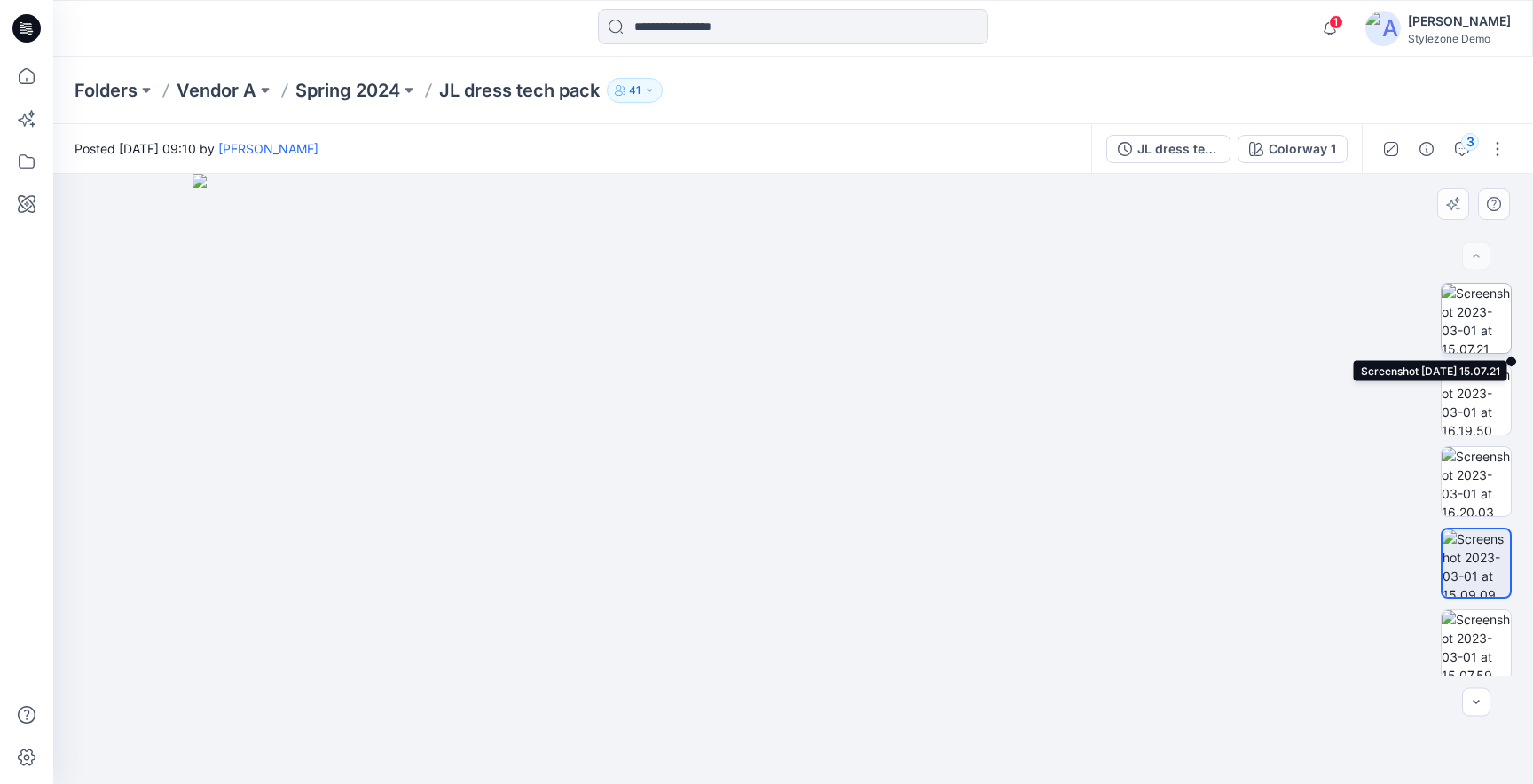
click at [1472, 323] on img at bounding box center [1476, 318] width 69 height 69
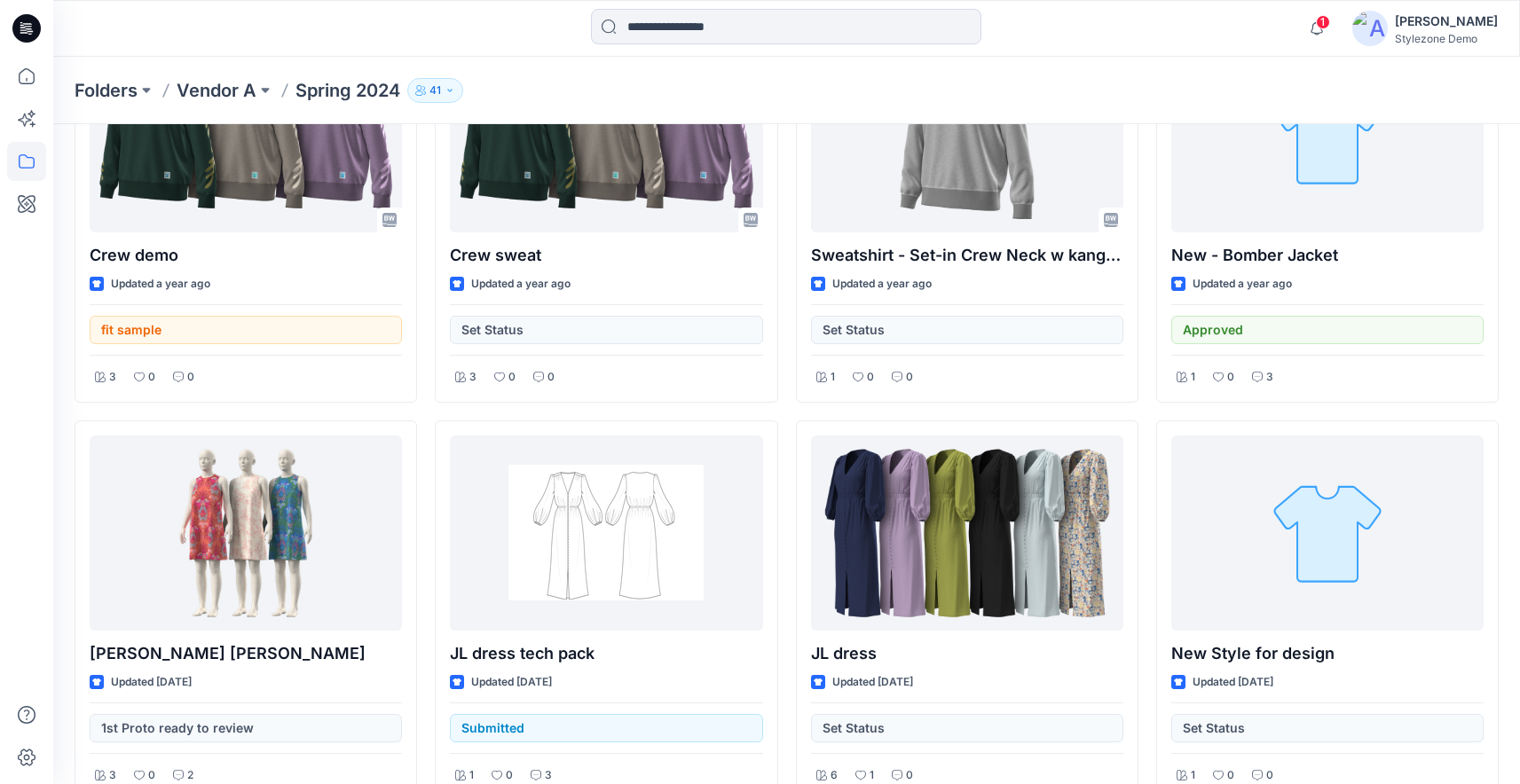
scroll to position [78, 0]
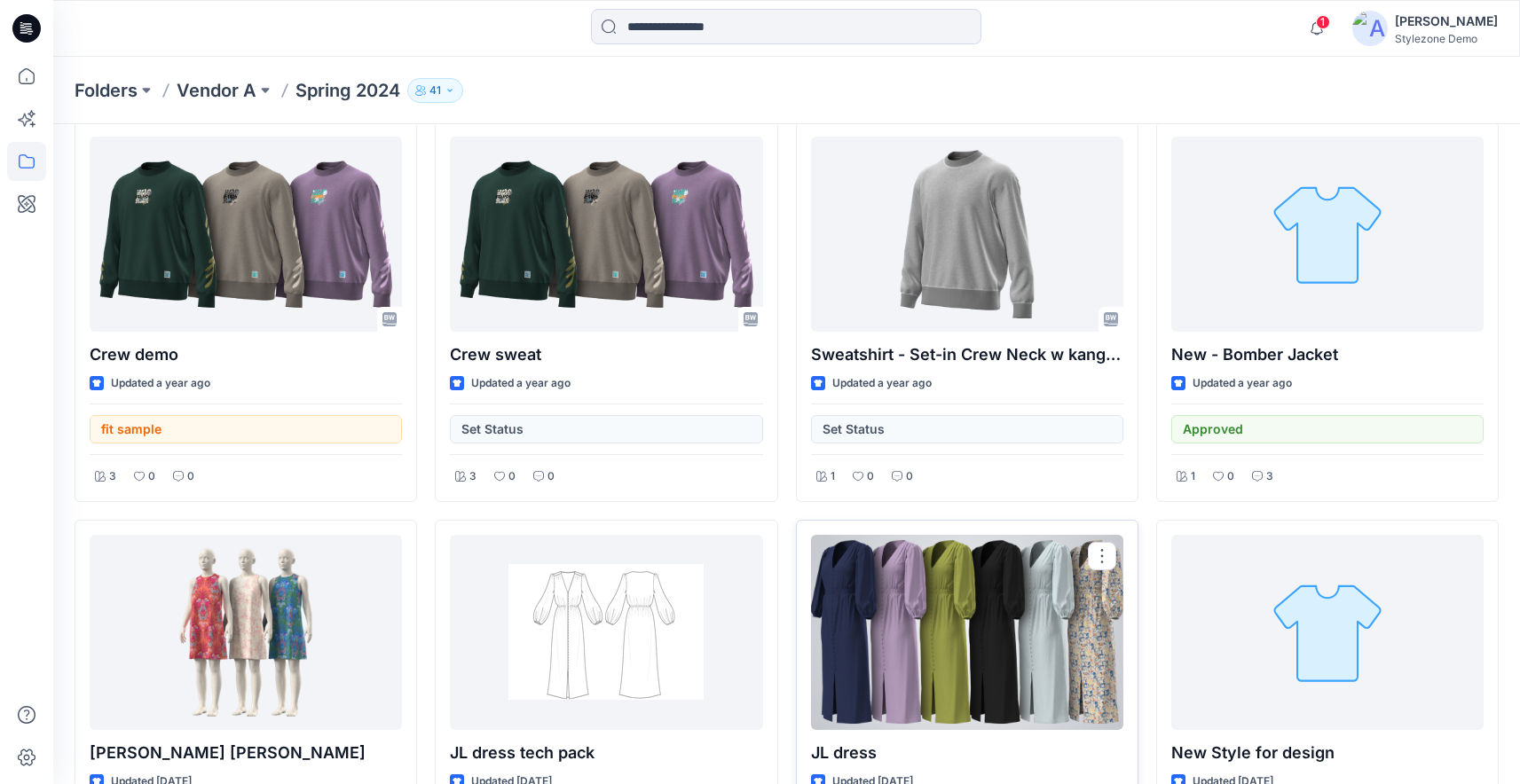
click at [895, 611] on div at bounding box center [966, 632] width 312 height 195
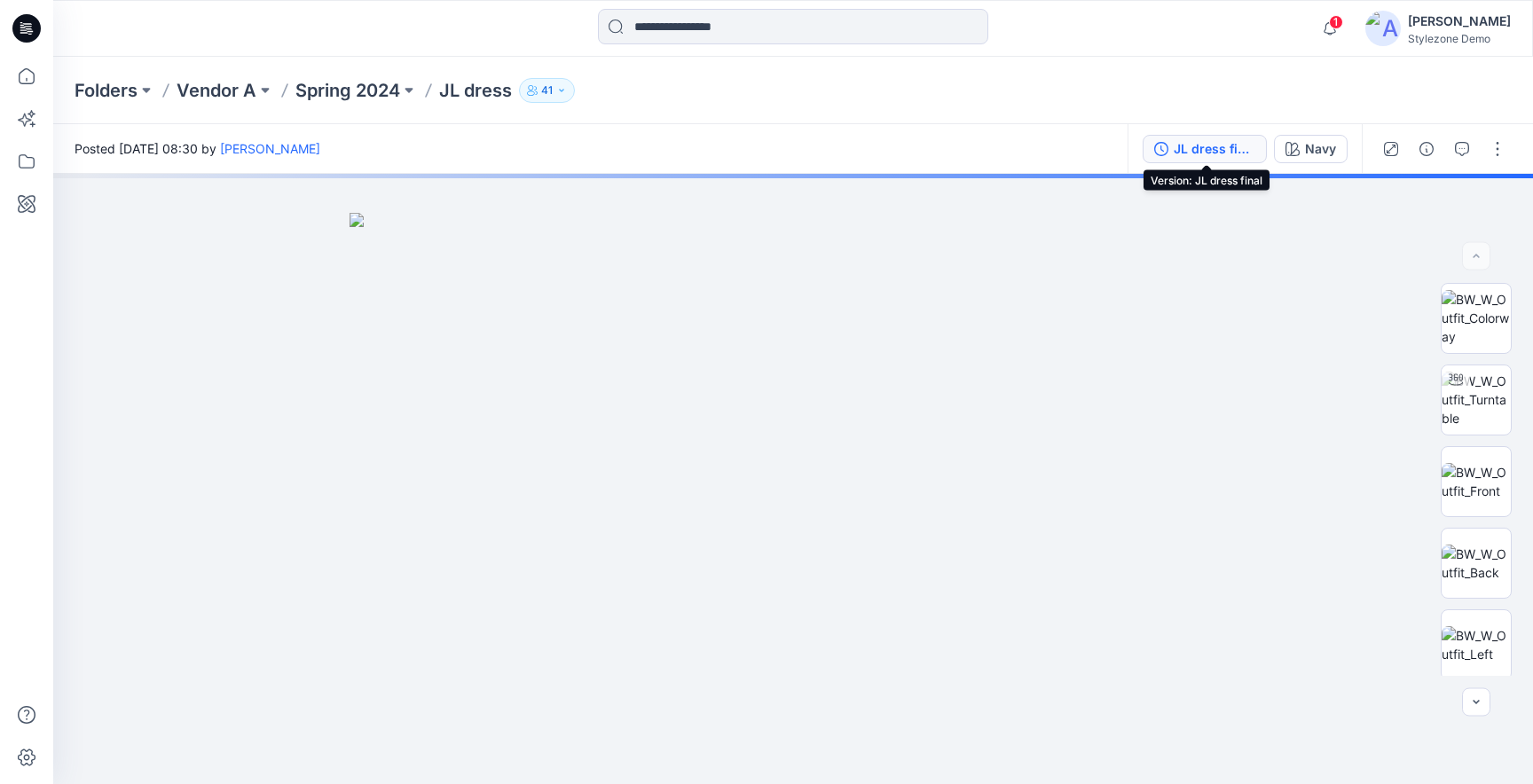
click at [1219, 142] on div "JL dress final" at bounding box center [1215, 149] width 81 height 19
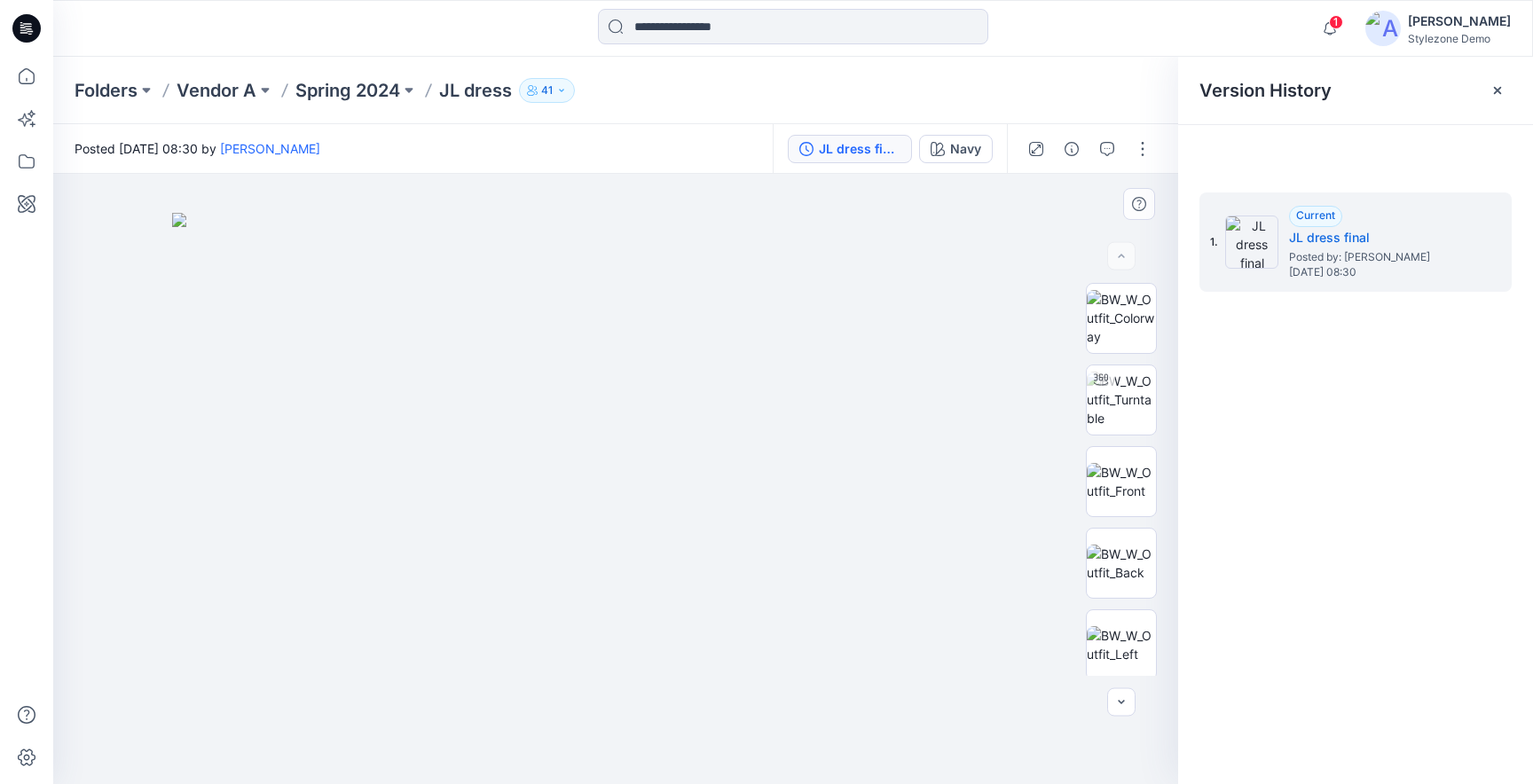
click at [1010, 233] on img at bounding box center [616, 498] width 887 height 571
click at [1505, 89] on div at bounding box center [1497, 90] width 28 height 28
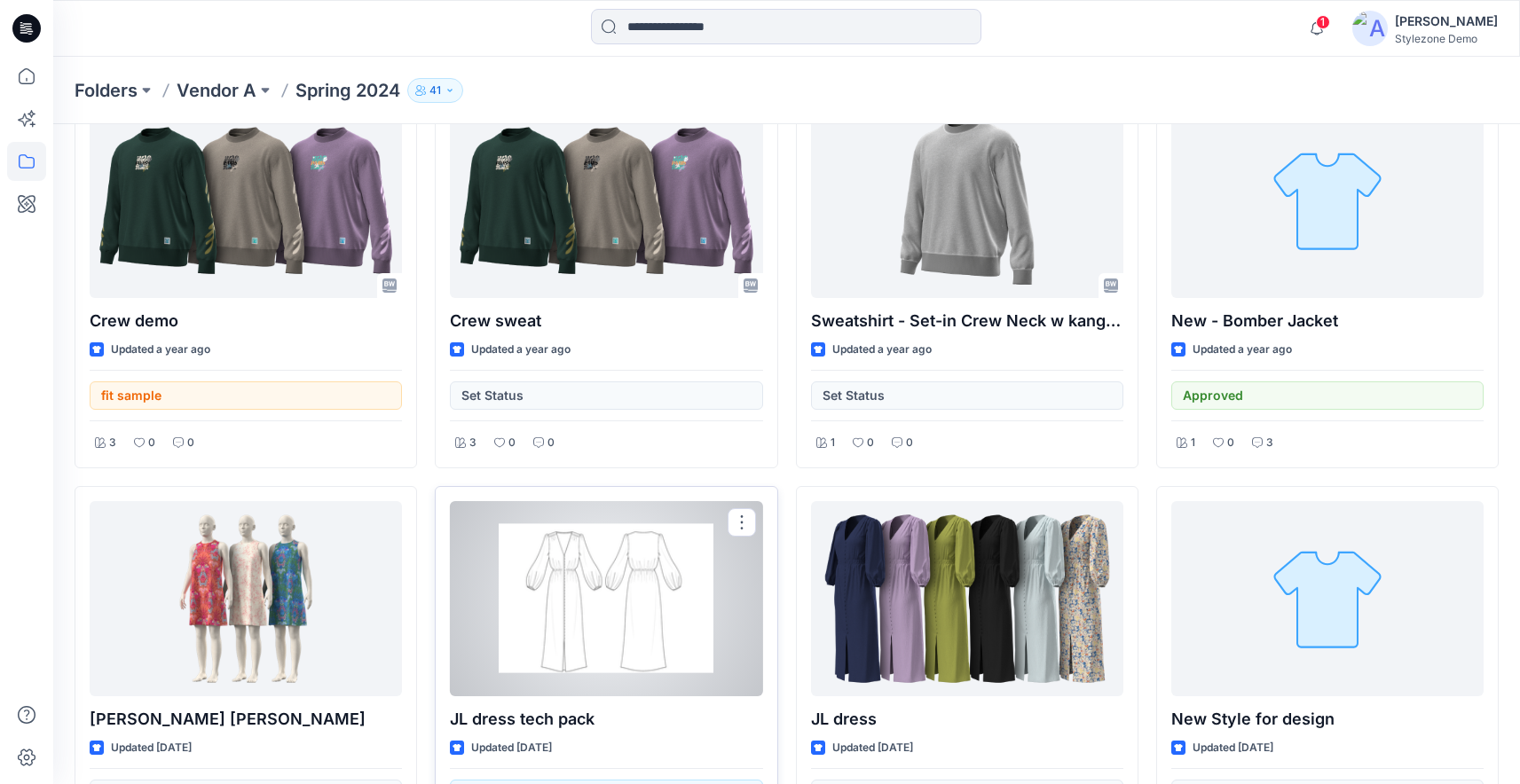
scroll to position [122, 0]
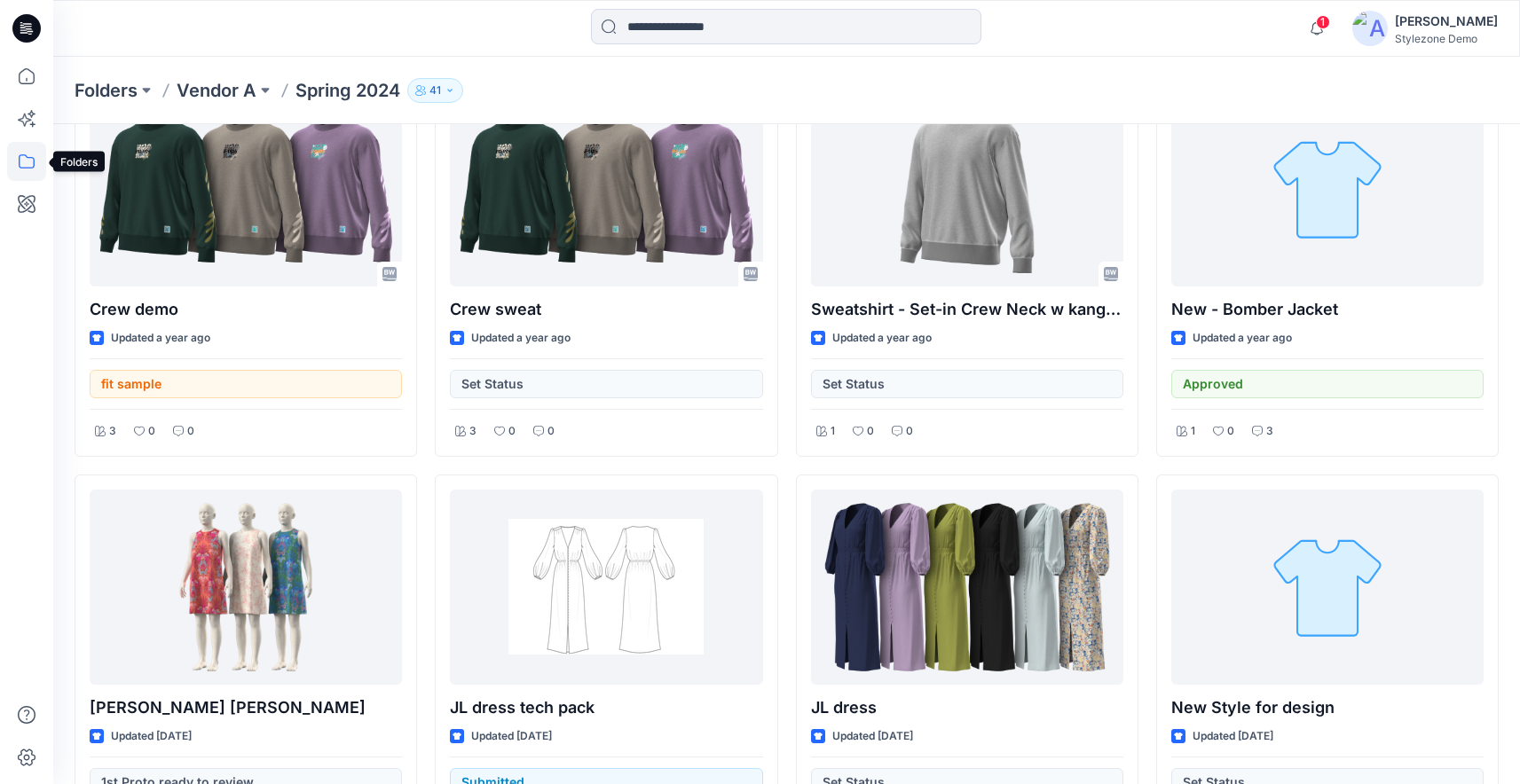
click at [24, 166] on icon at bounding box center [26, 161] width 39 height 39
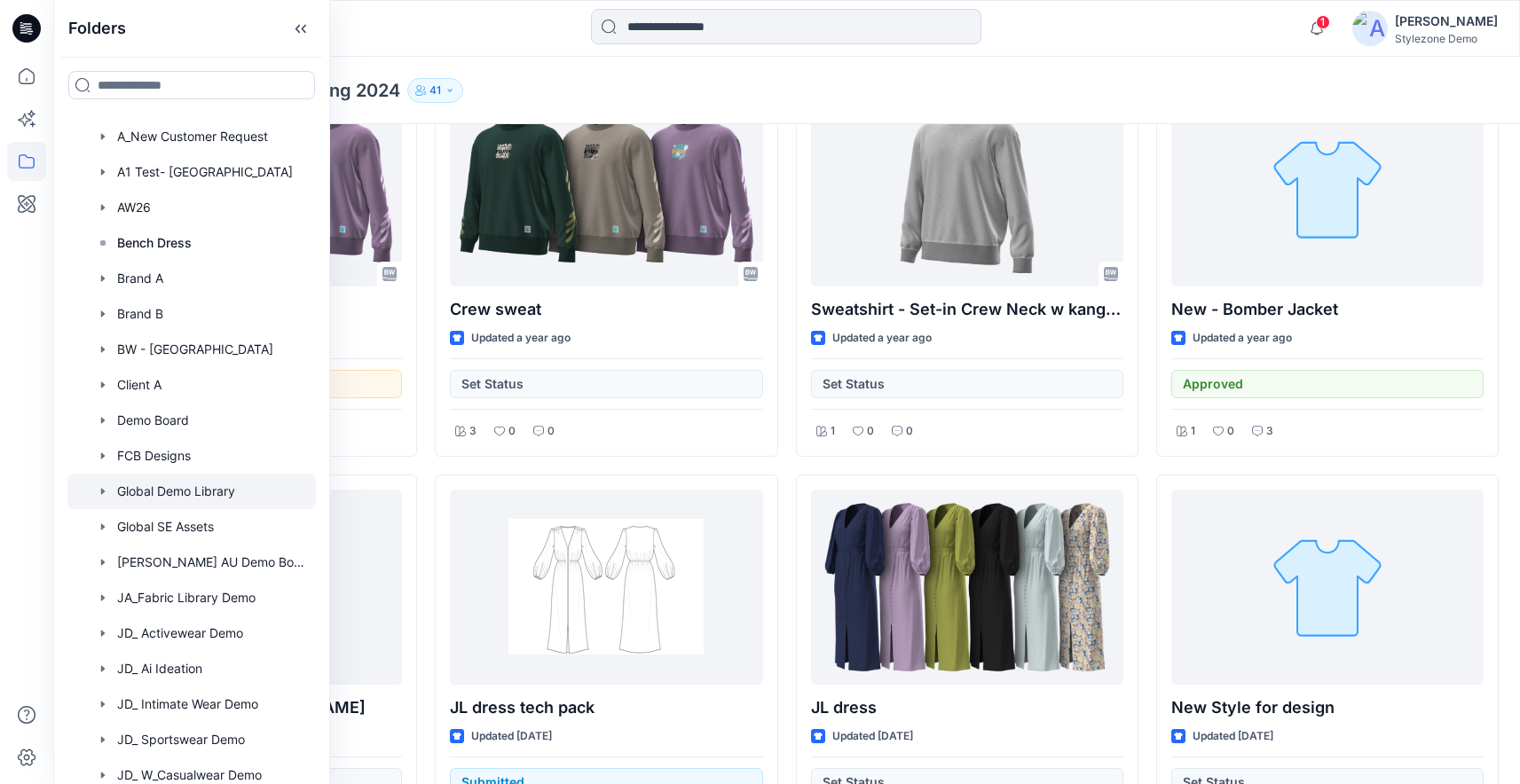
scroll to position [74, 0]
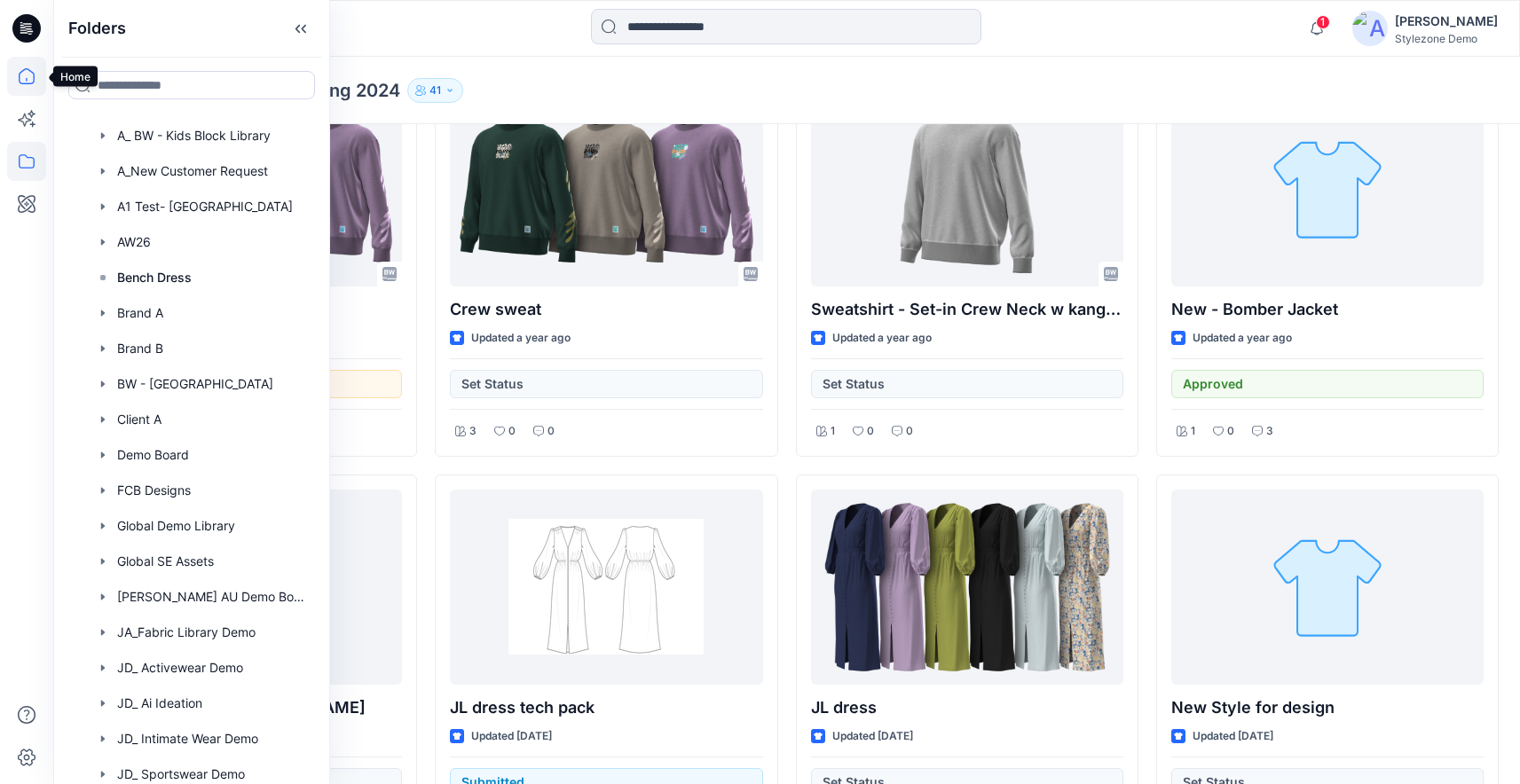
click at [26, 75] on icon at bounding box center [26, 77] width 39 height 39
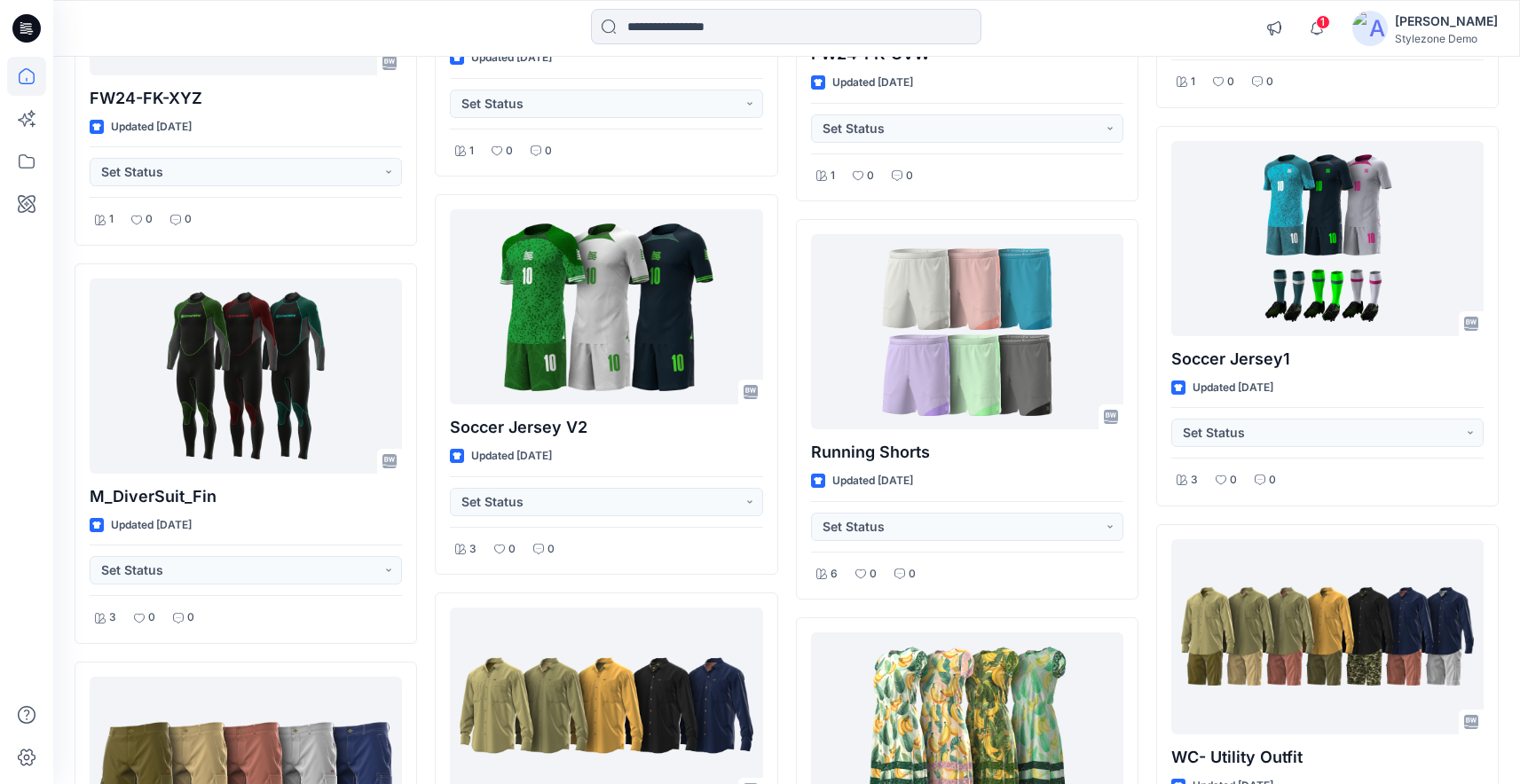
scroll to position [4386, 0]
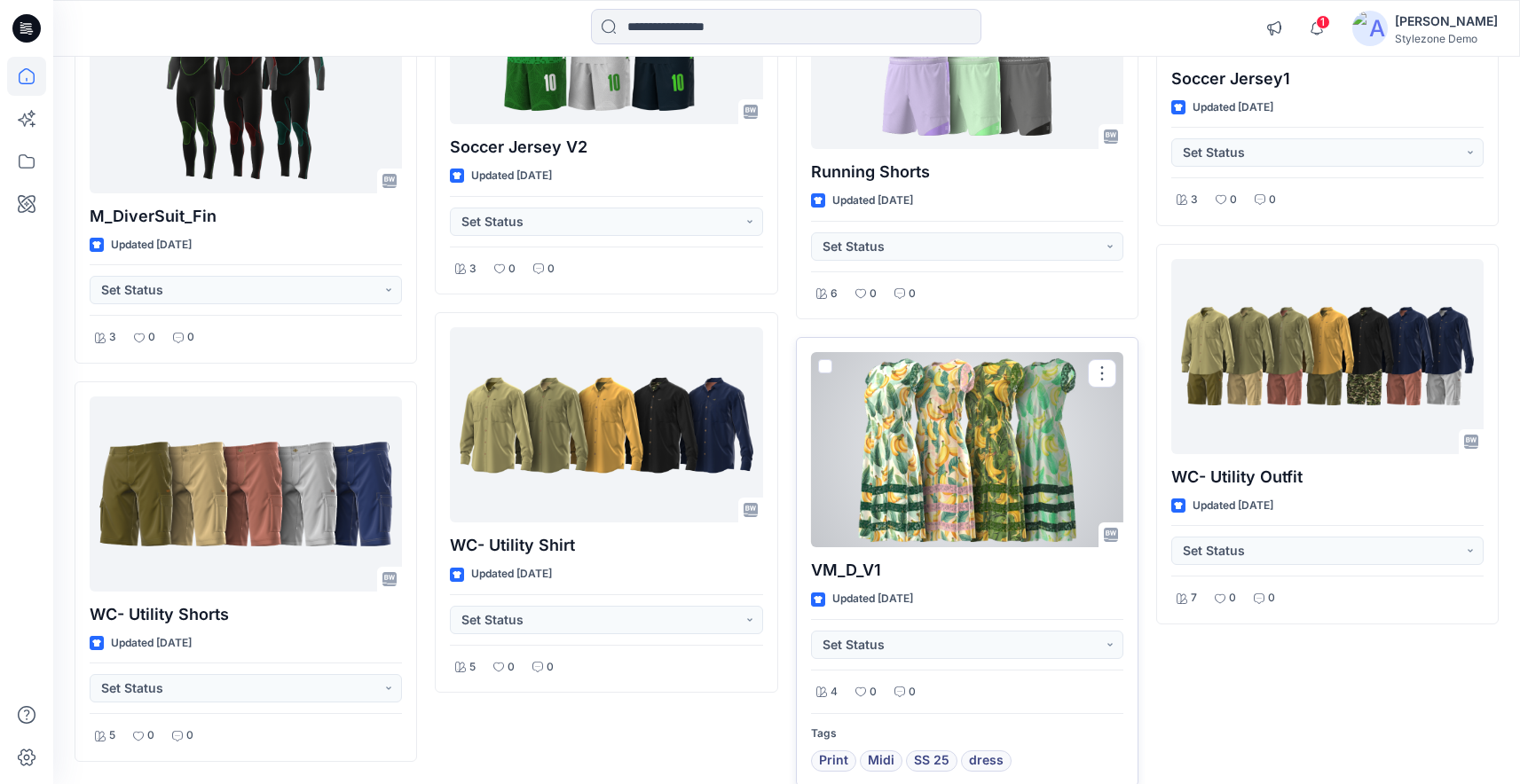
click at [1027, 436] on div at bounding box center [966, 449] width 312 height 195
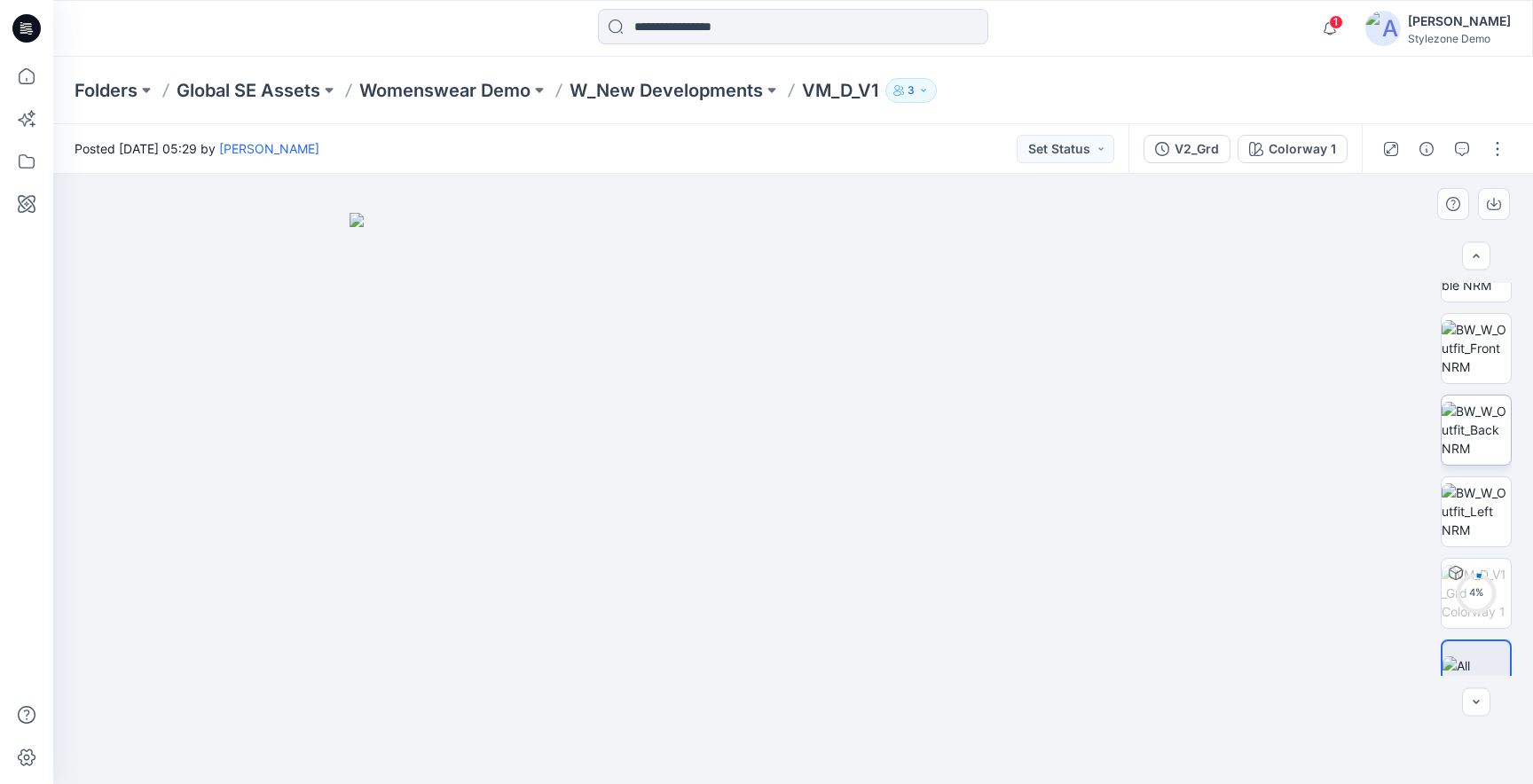
scroll to position [144, 0]
click at [1469, 580] on div "5 %" at bounding box center [1477, 581] width 43 height 16
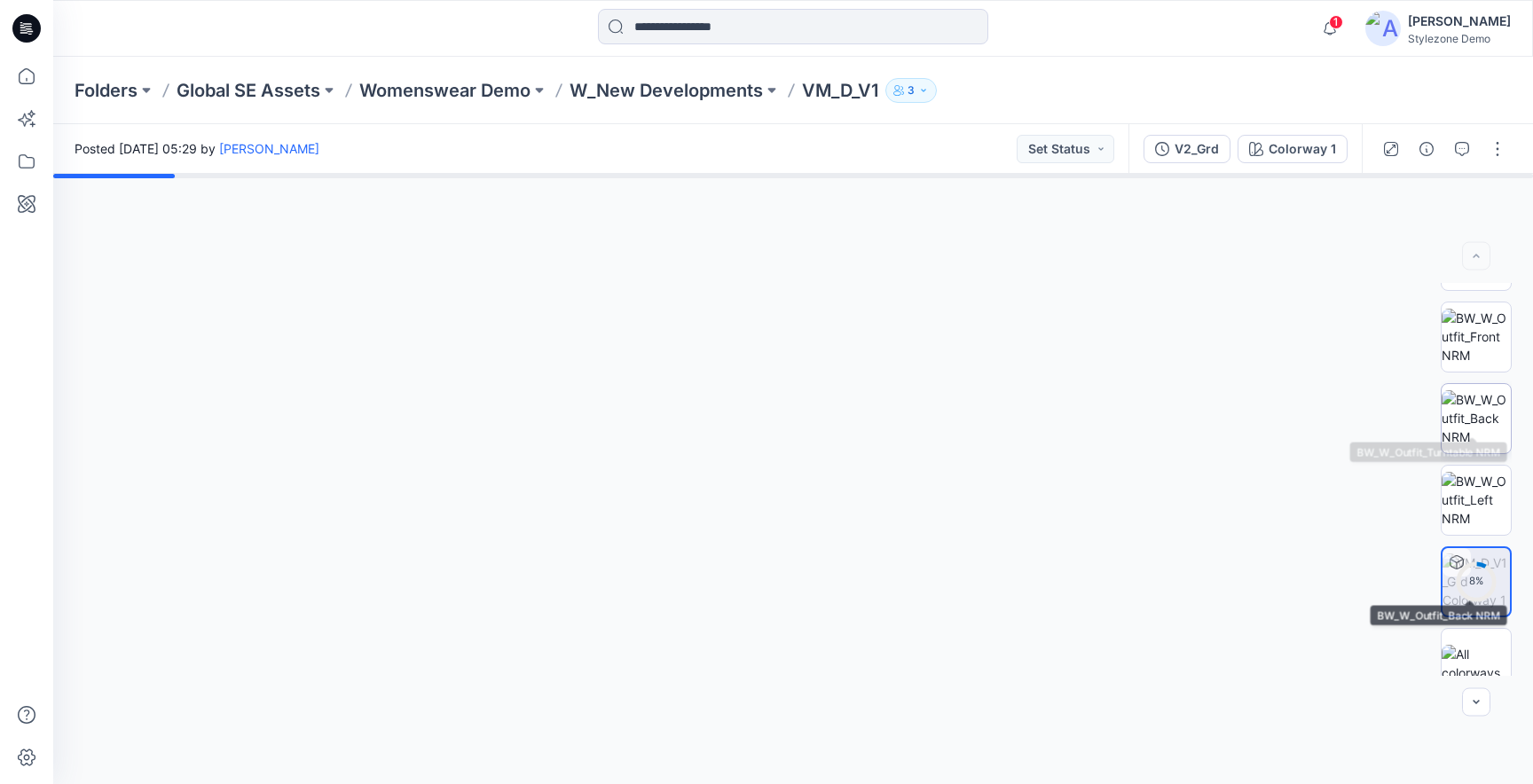
scroll to position [0, 0]
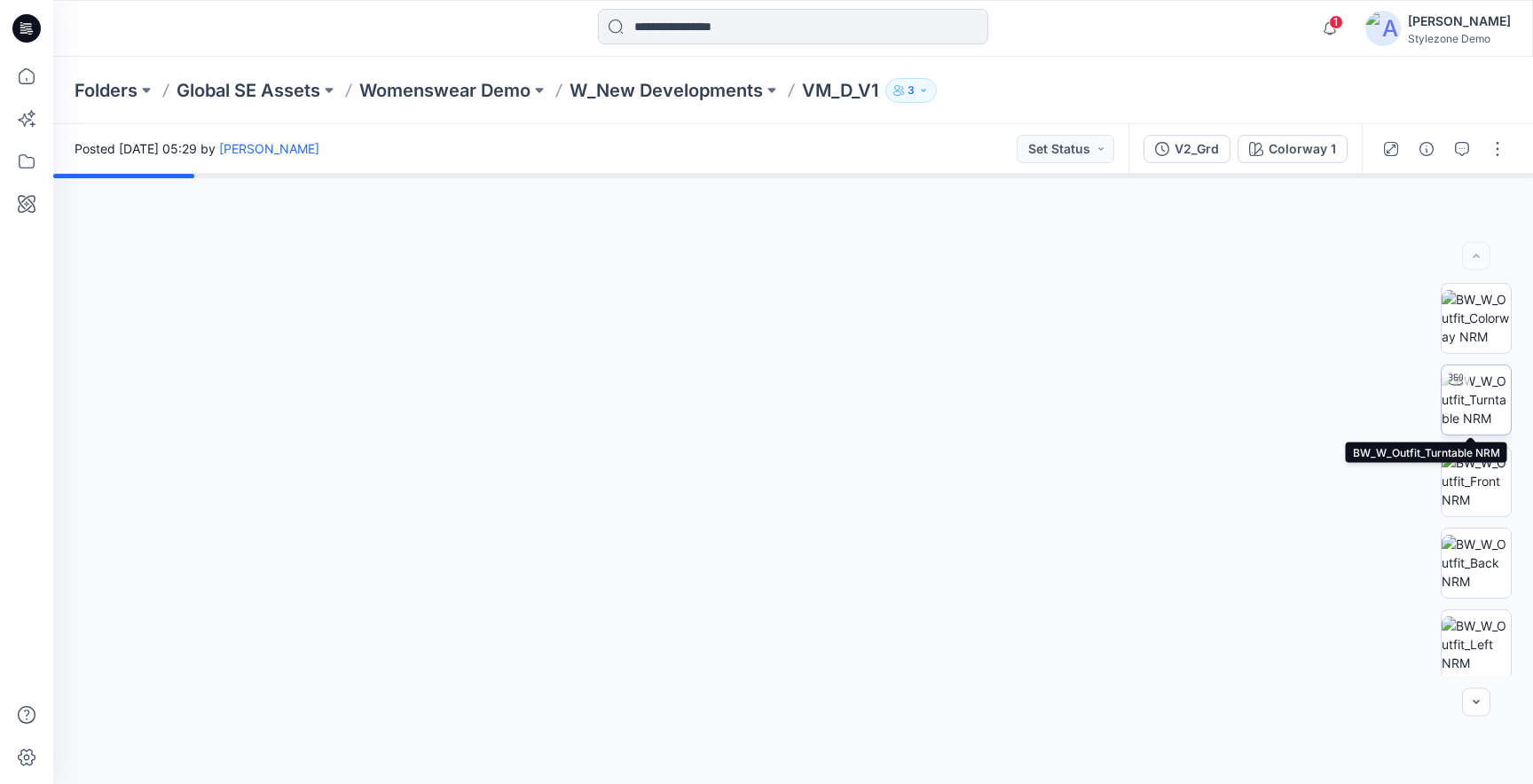
click at [1476, 385] on img at bounding box center [1476, 399] width 69 height 56
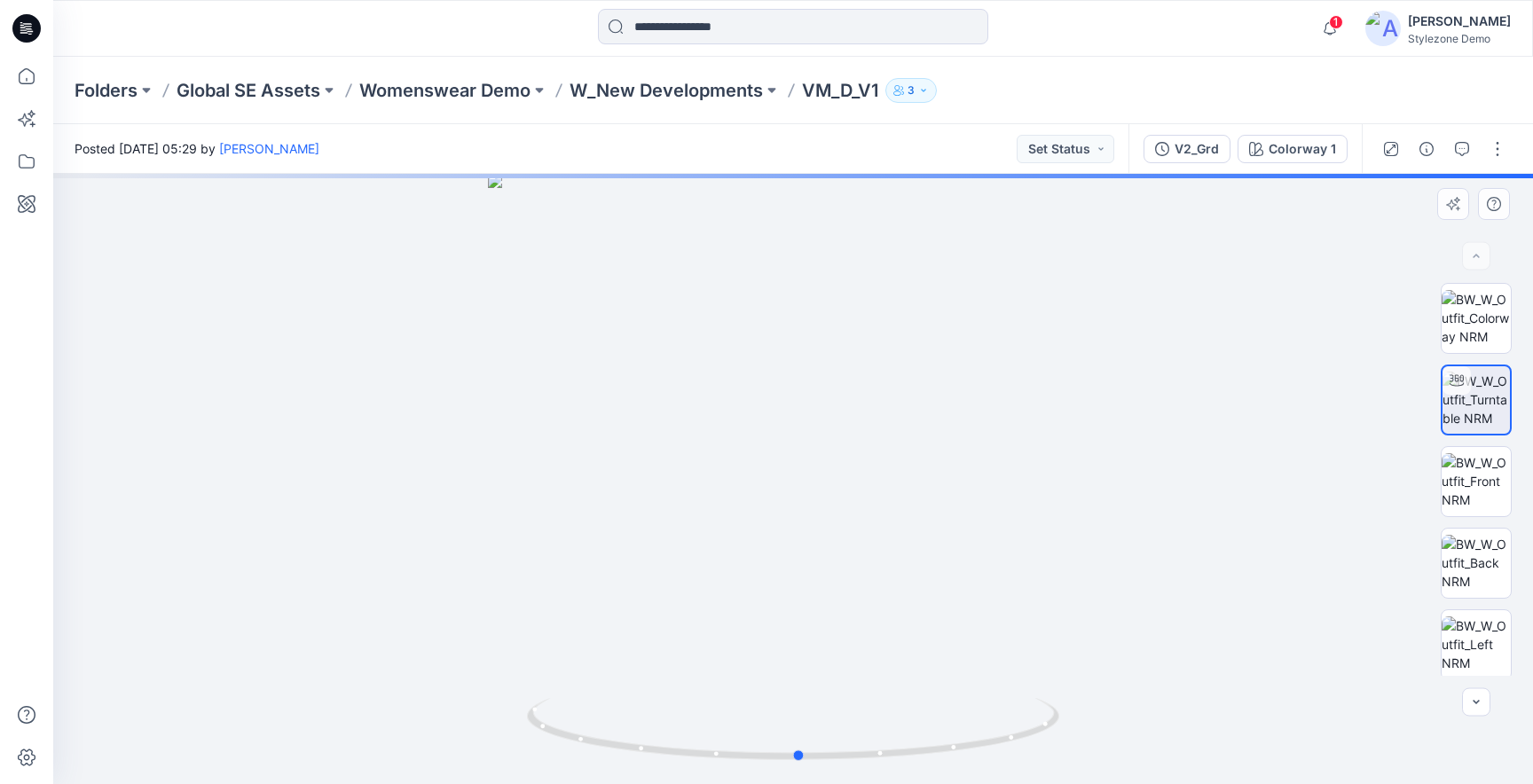
drag, startPoint x: 813, startPoint y: 506, endPoint x: 825, endPoint y: 494, distance: 17.0
click at [823, 496] on div at bounding box center [793, 479] width 1480 height 611
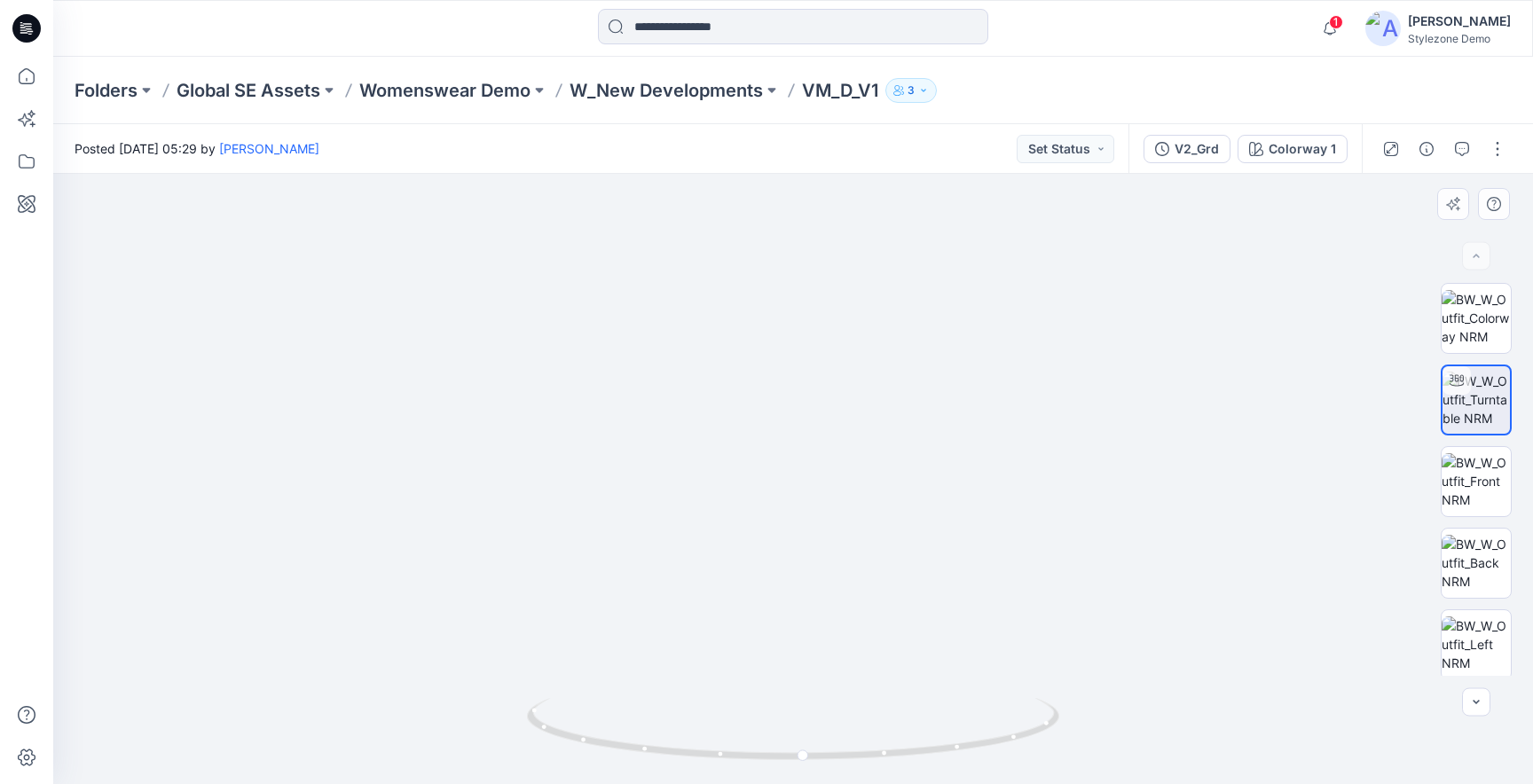
drag, startPoint x: 819, startPoint y: 296, endPoint x: 812, endPoint y: 541, distance: 245.1
click at [812, 541] on img at bounding box center [786, 344] width 1643 height 880
drag, startPoint x: 807, startPoint y: 751, endPoint x: 830, endPoint y: 726, distance: 34.0
click at [830, 726] on icon at bounding box center [796, 731] width 537 height 67
drag, startPoint x: 870, startPoint y: 572, endPoint x: 864, endPoint y: 307, distance: 265.1
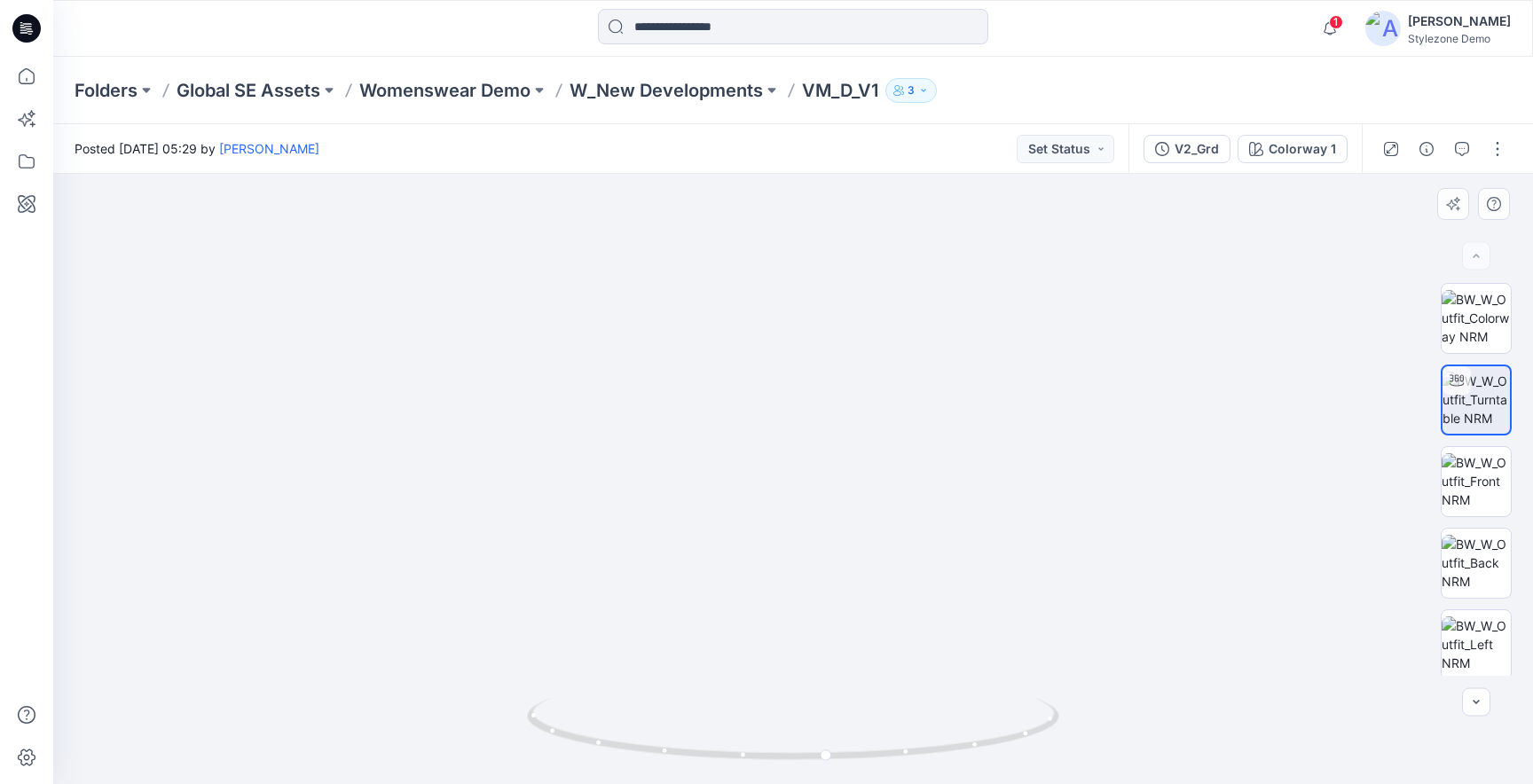
click at [864, 307] on img at bounding box center [786, 248] width 1643 height 1071
drag, startPoint x: 733, startPoint y: 609, endPoint x: 741, endPoint y: 477, distance: 132.2
click at [741, 477] on img at bounding box center [789, 147] width 1643 height 1273
drag, startPoint x: 827, startPoint y: 755, endPoint x: 772, endPoint y: 749, distance: 55.3
click at [772, 749] on icon at bounding box center [796, 731] width 537 height 67
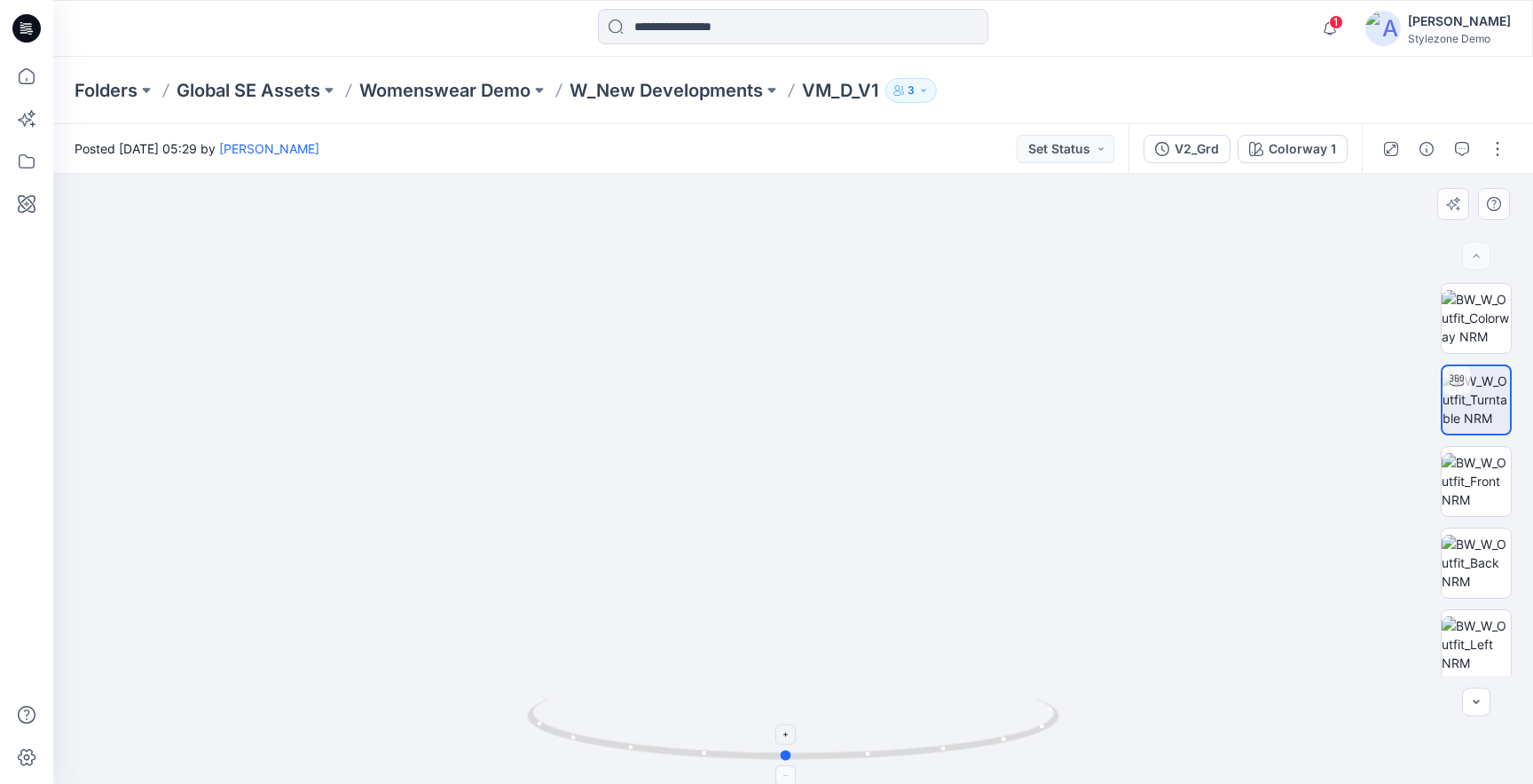
drag, startPoint x: 771, startPoint y: 758, endPoint x: 779, endPoint y: 752, distance: 10.0
click at [782, 752] on circle at bounding box center [786, 755] width 11 height 11
click at [485, 90] on p "Womenswear Demo" at bounding box center [445, 91] width 172 height 25
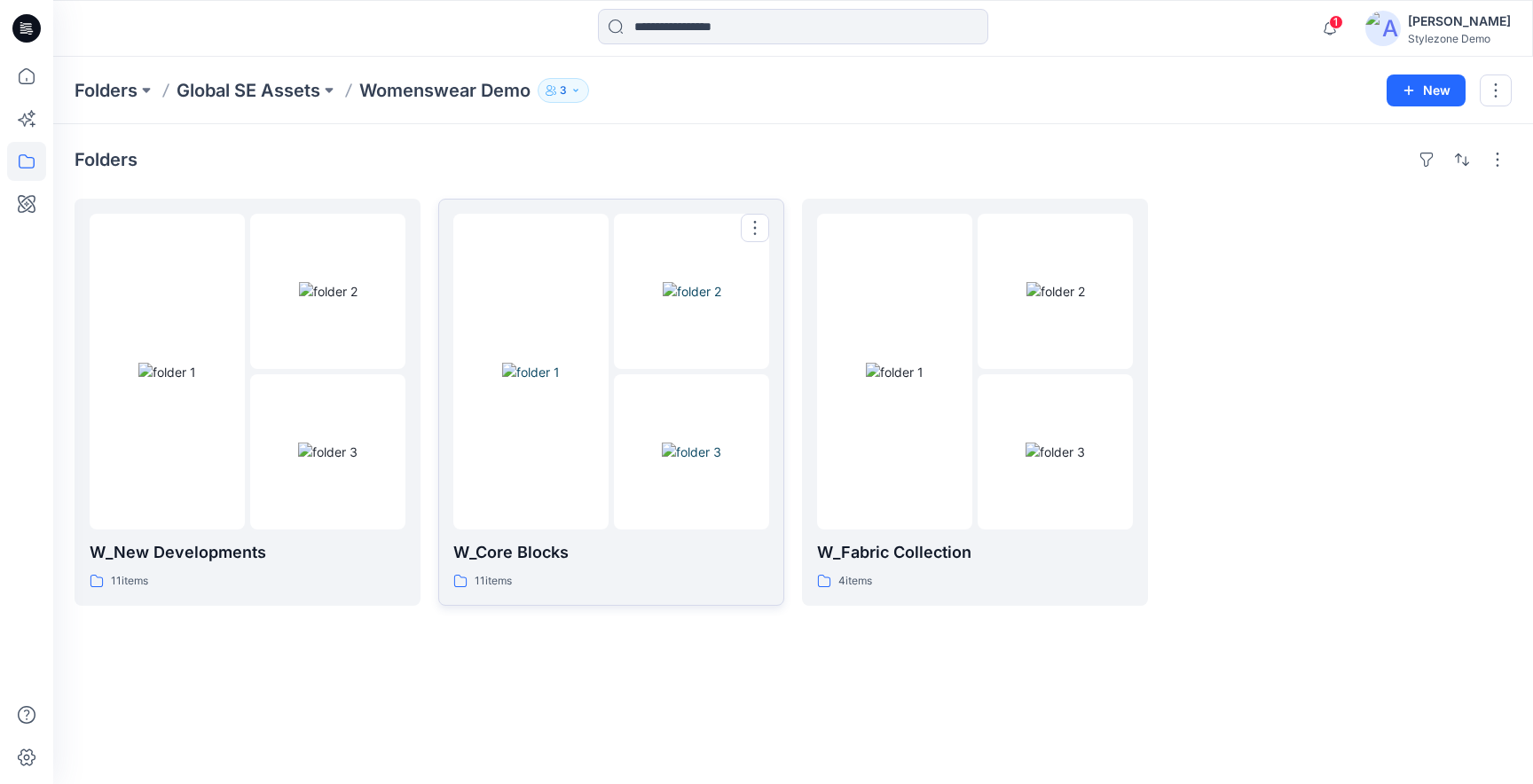
click at [559, 381] on img at bounding box center [530, 371] width 57 height 18
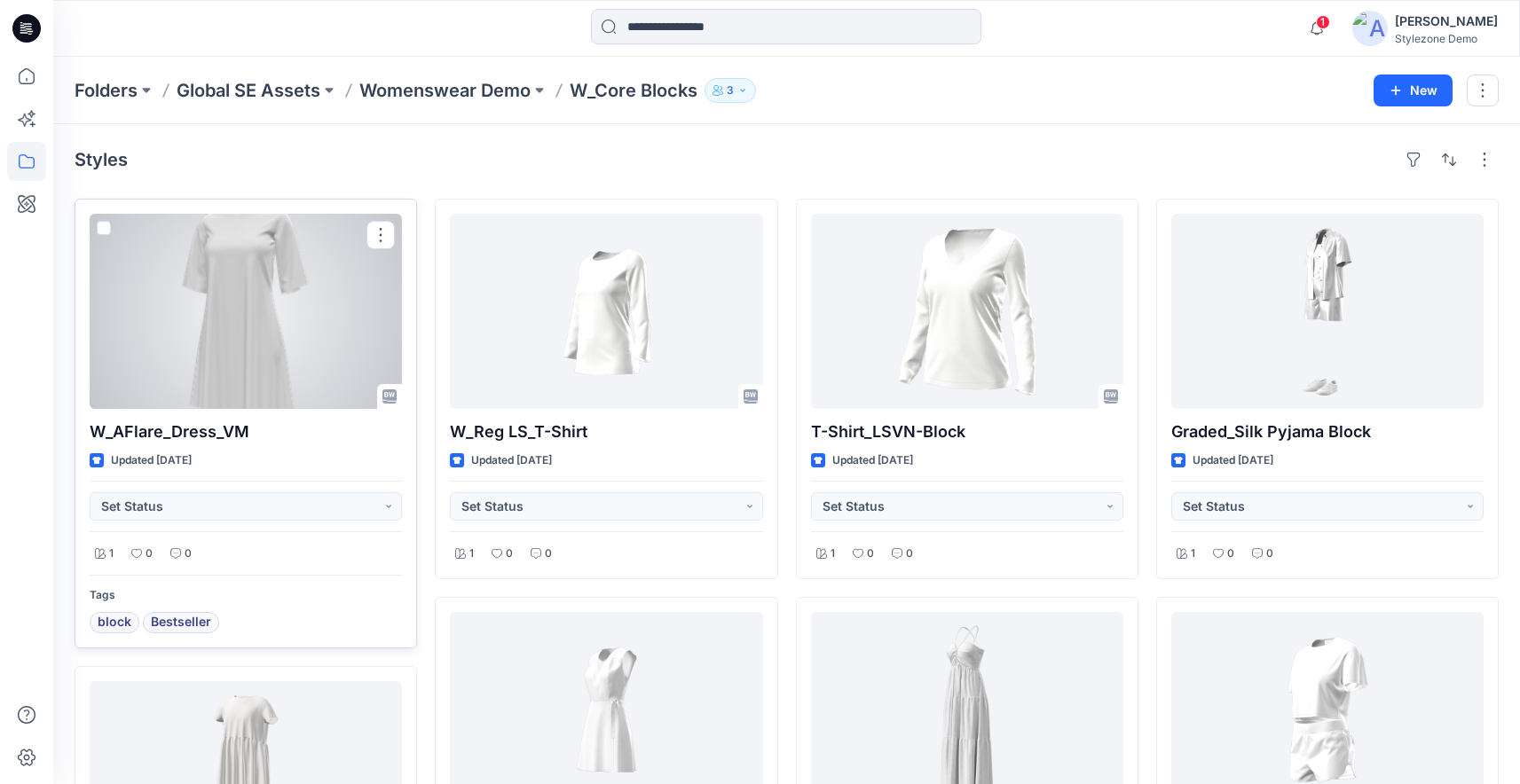
click at [281, 350] on div at bounding box center [245, 311] width 312 height 195
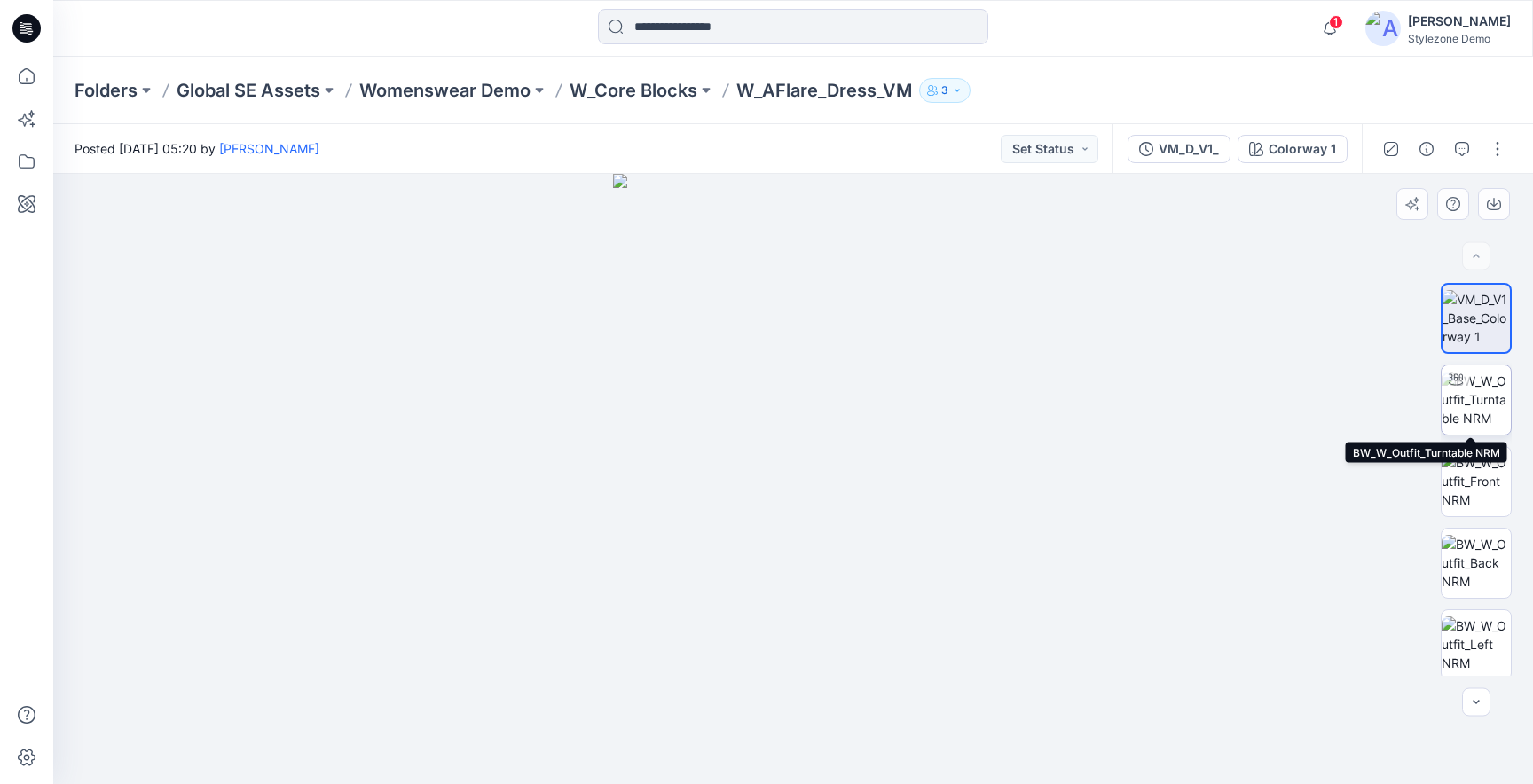
click at [1467, 398] on img at bounding box center [1476, 399] width 69 height 56
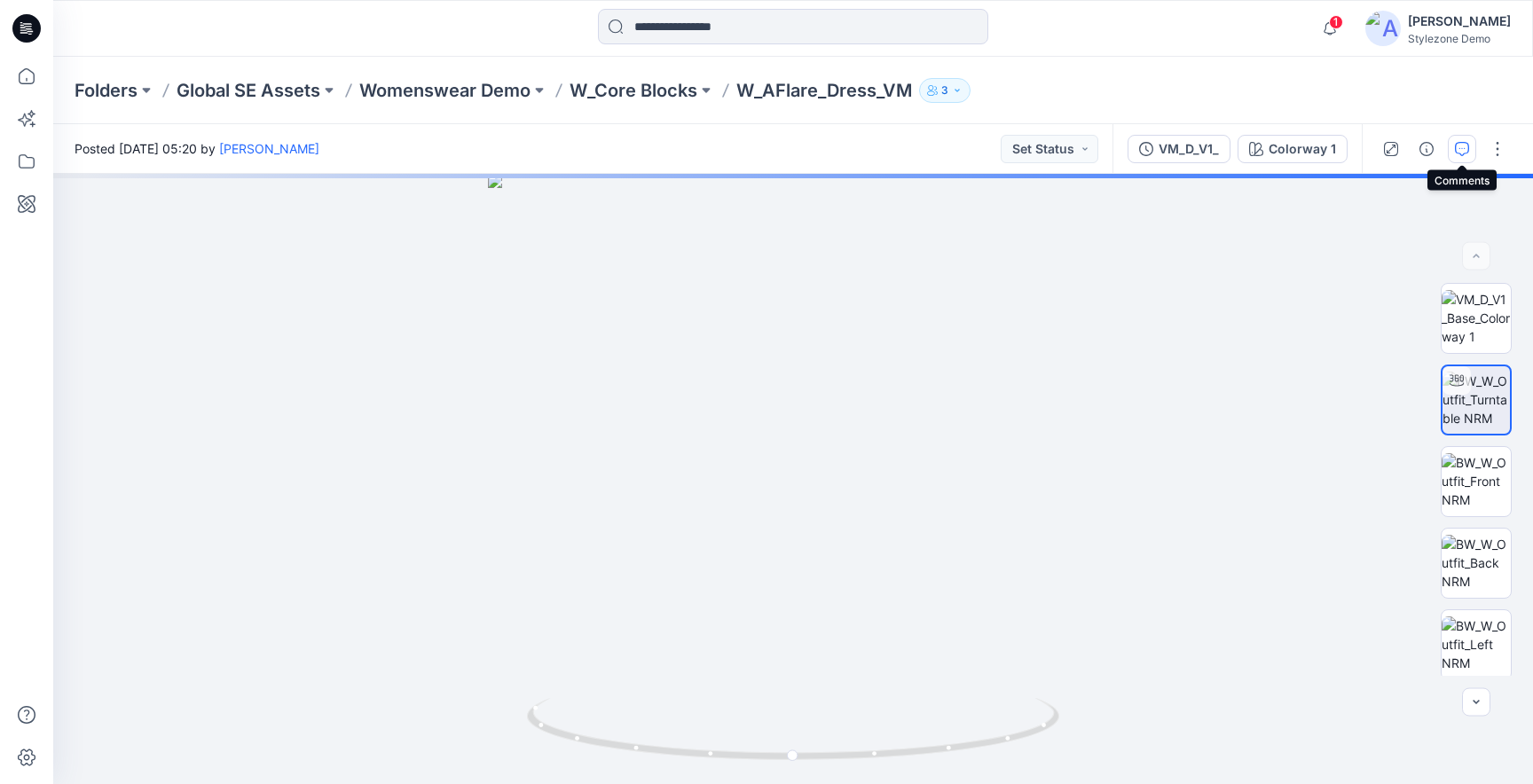
click at [1464, 150] on icon "button" at bounding box center [1462, 148] width 15 height 15
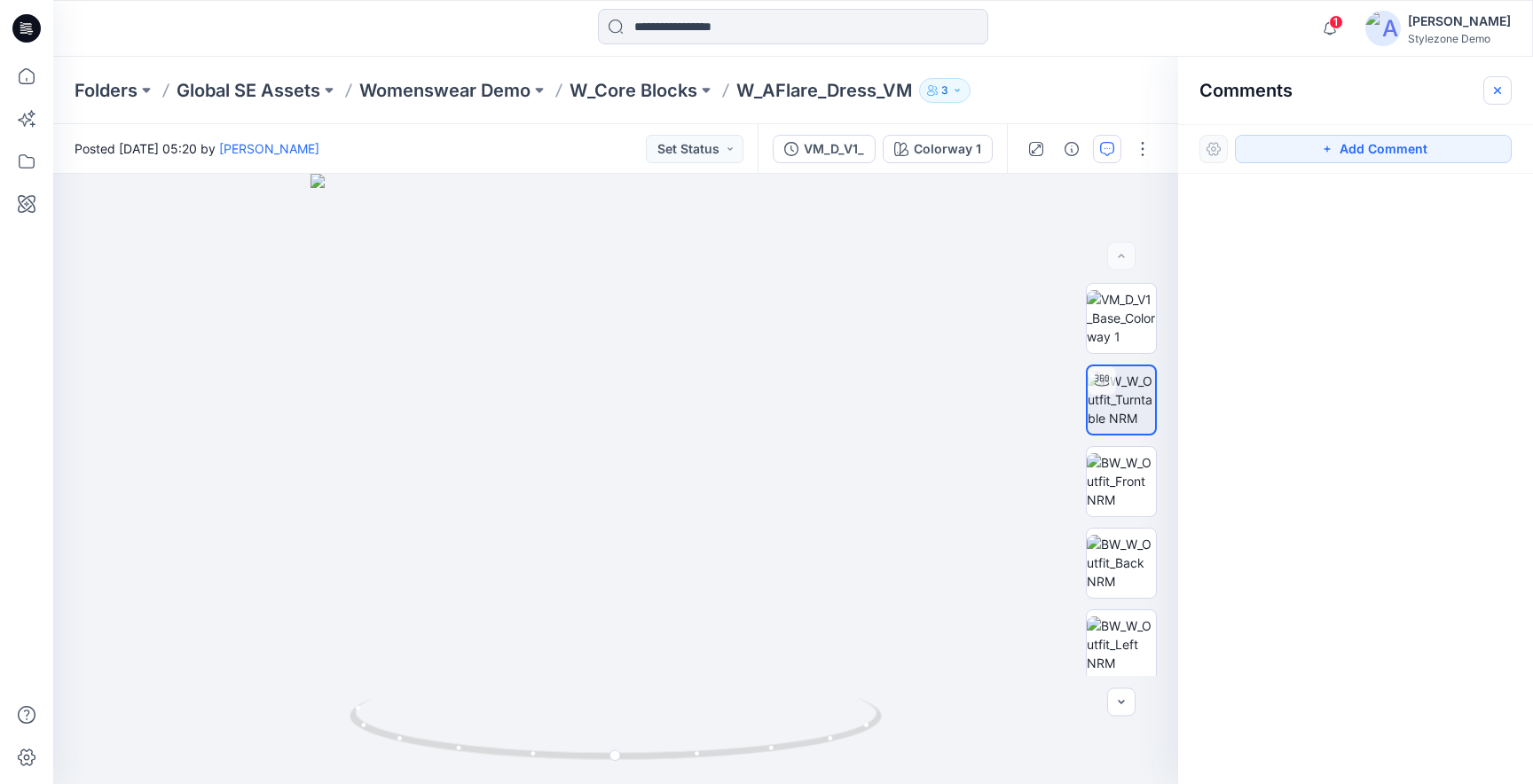
click at [1504, 100] on button "button" at bounding box center [1497, 90] width 28 height 28
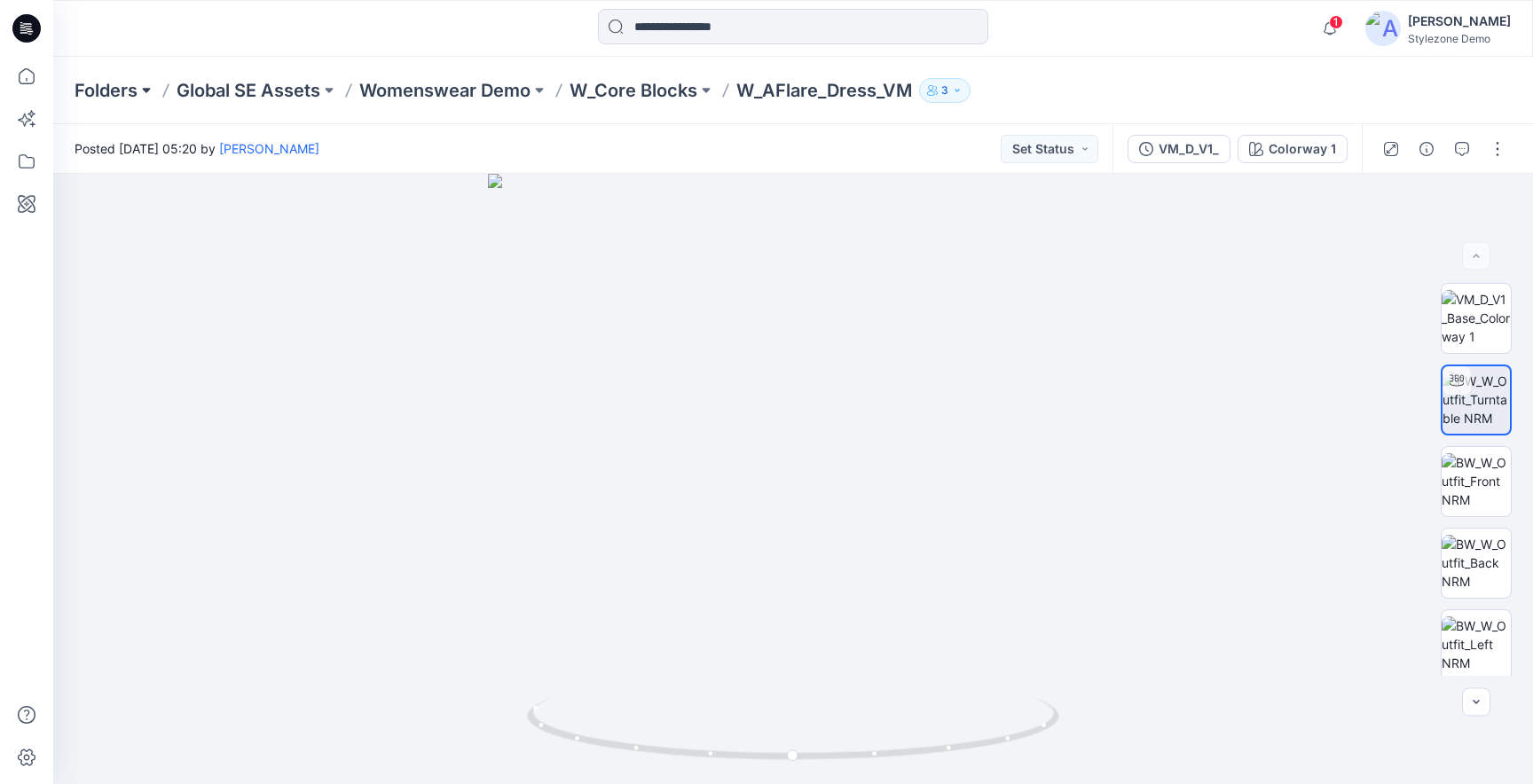
click at [149, 86] on button at bounding box center [146, 91] width 17 height 25
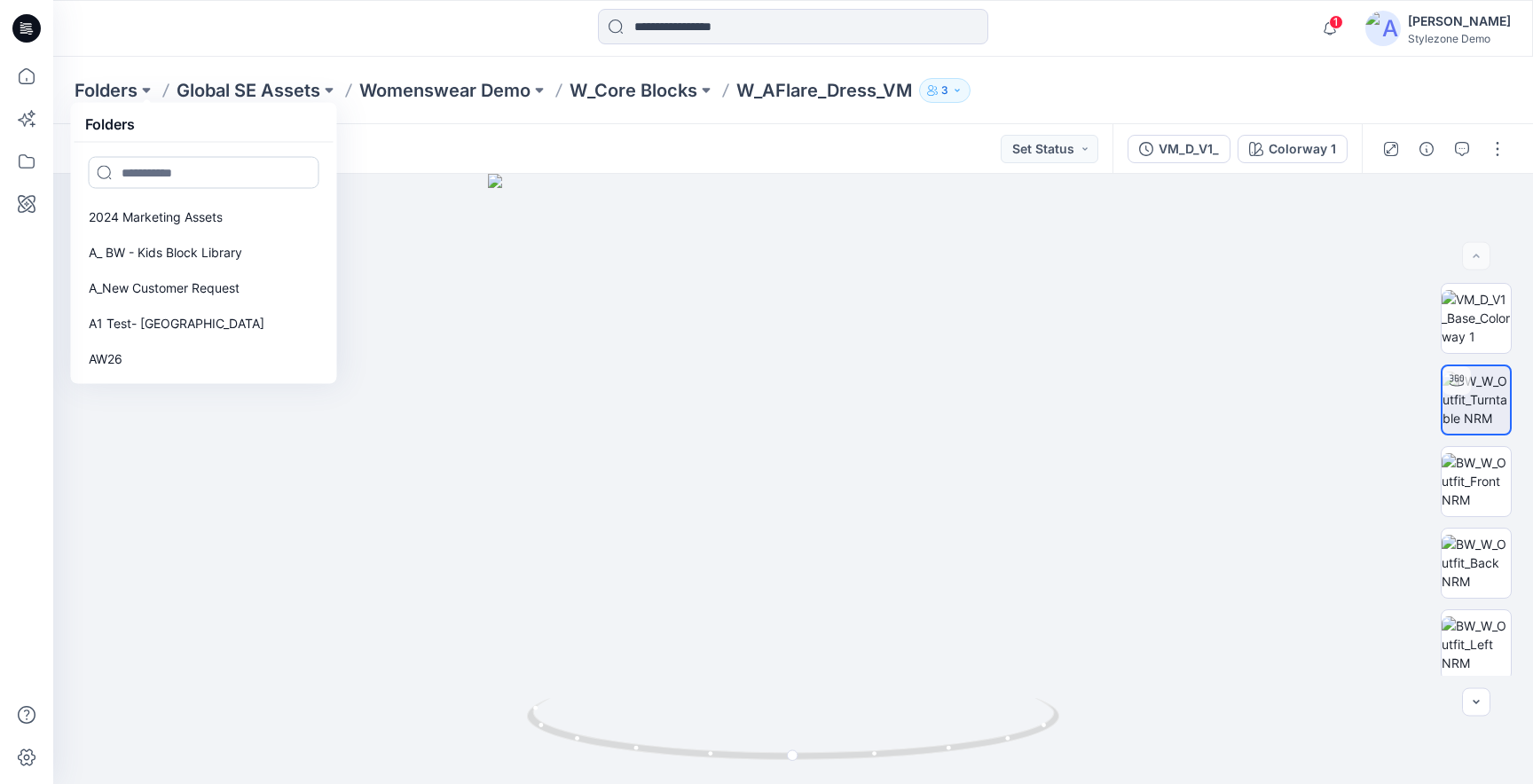
click at [153, 177] on input at bounding box center [205, 172] width 231 height 32
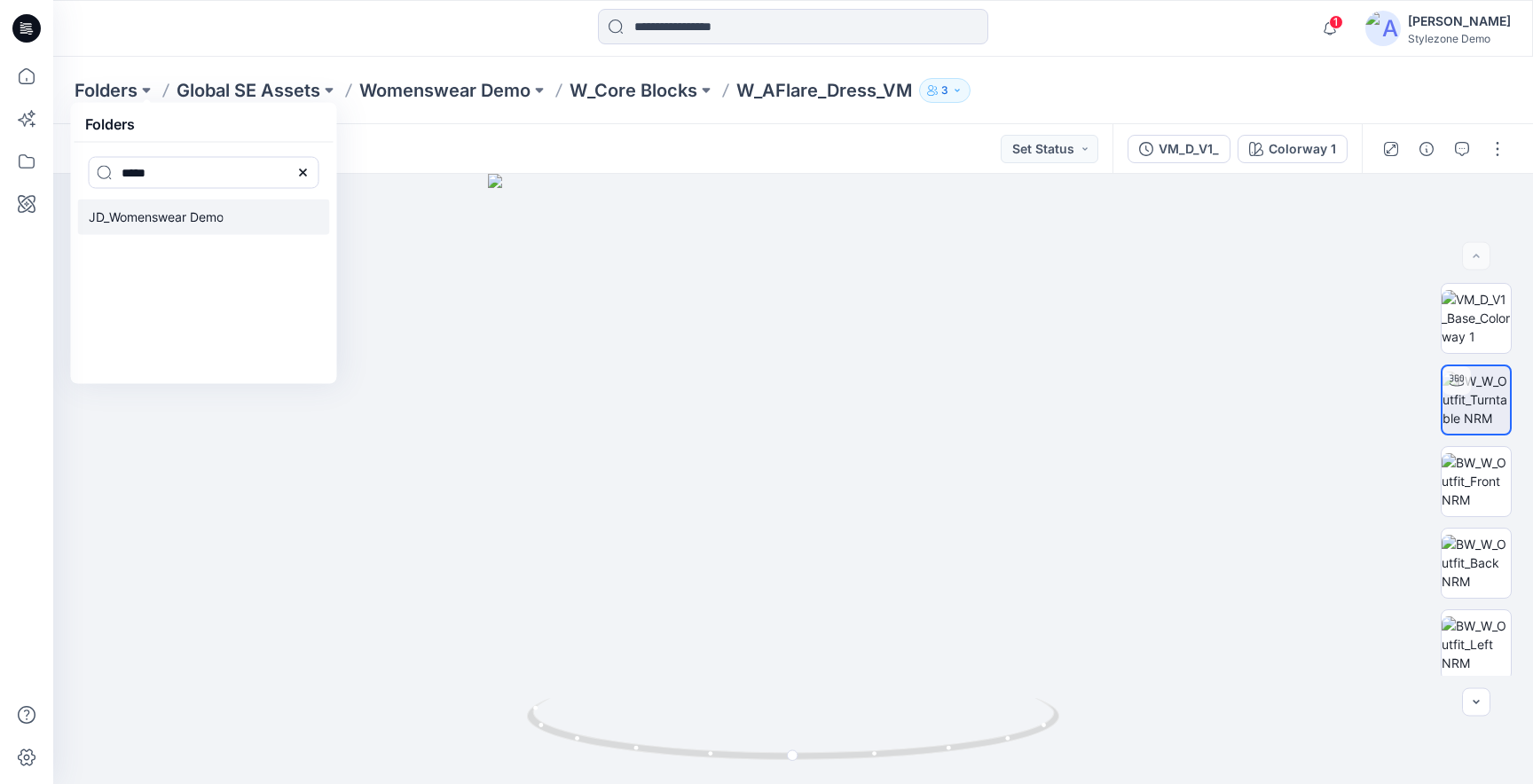
type input "*****"
click at [162, 215] on p "JD_Womenswear Demo" at bounding box center [156, 217] width 135 height 21
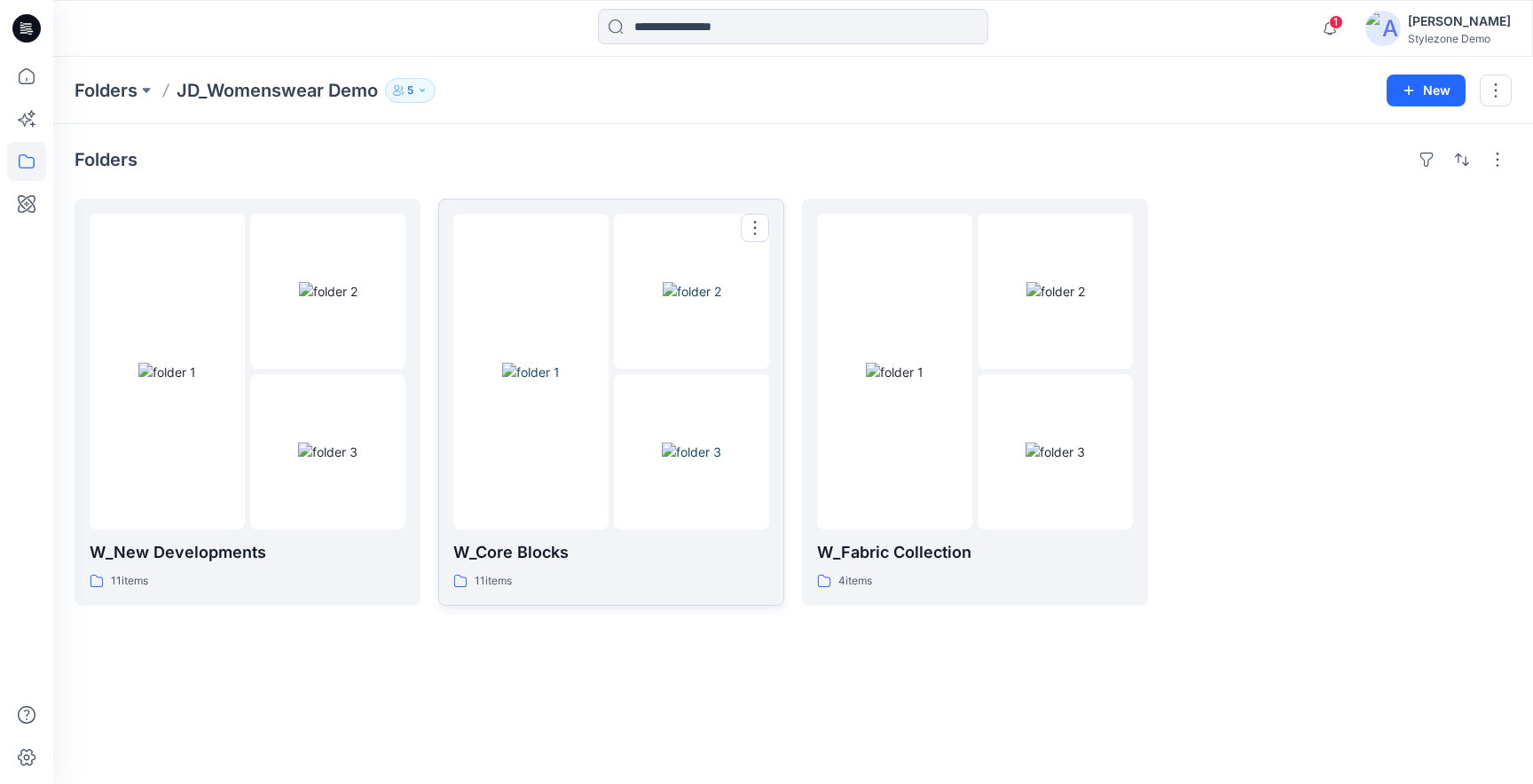
click at [558, 381] on img at bounding box center [530, 371] width 57 height 18
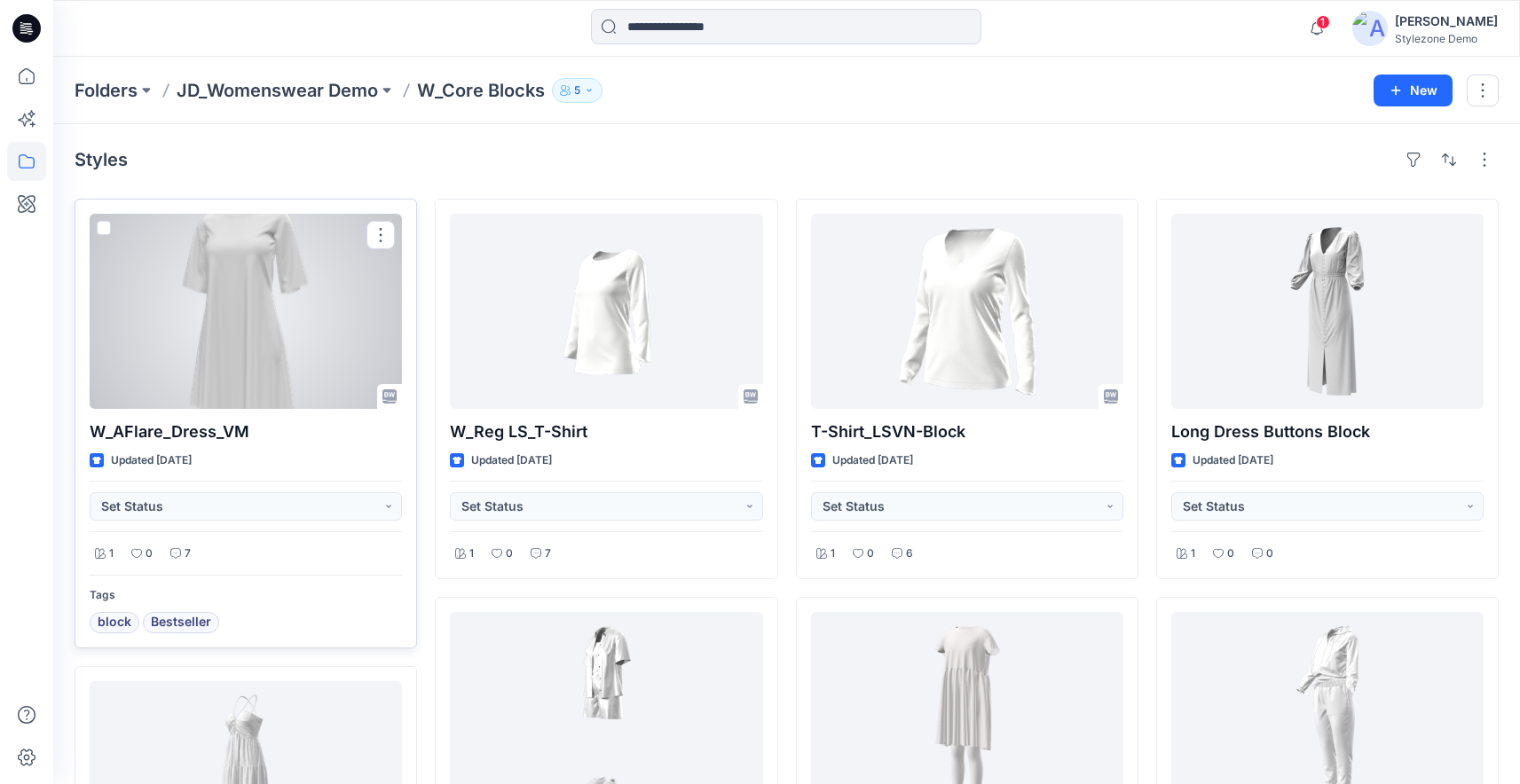
click at [310, 329] on div at bounding box center [245, 311] width 312 height 195
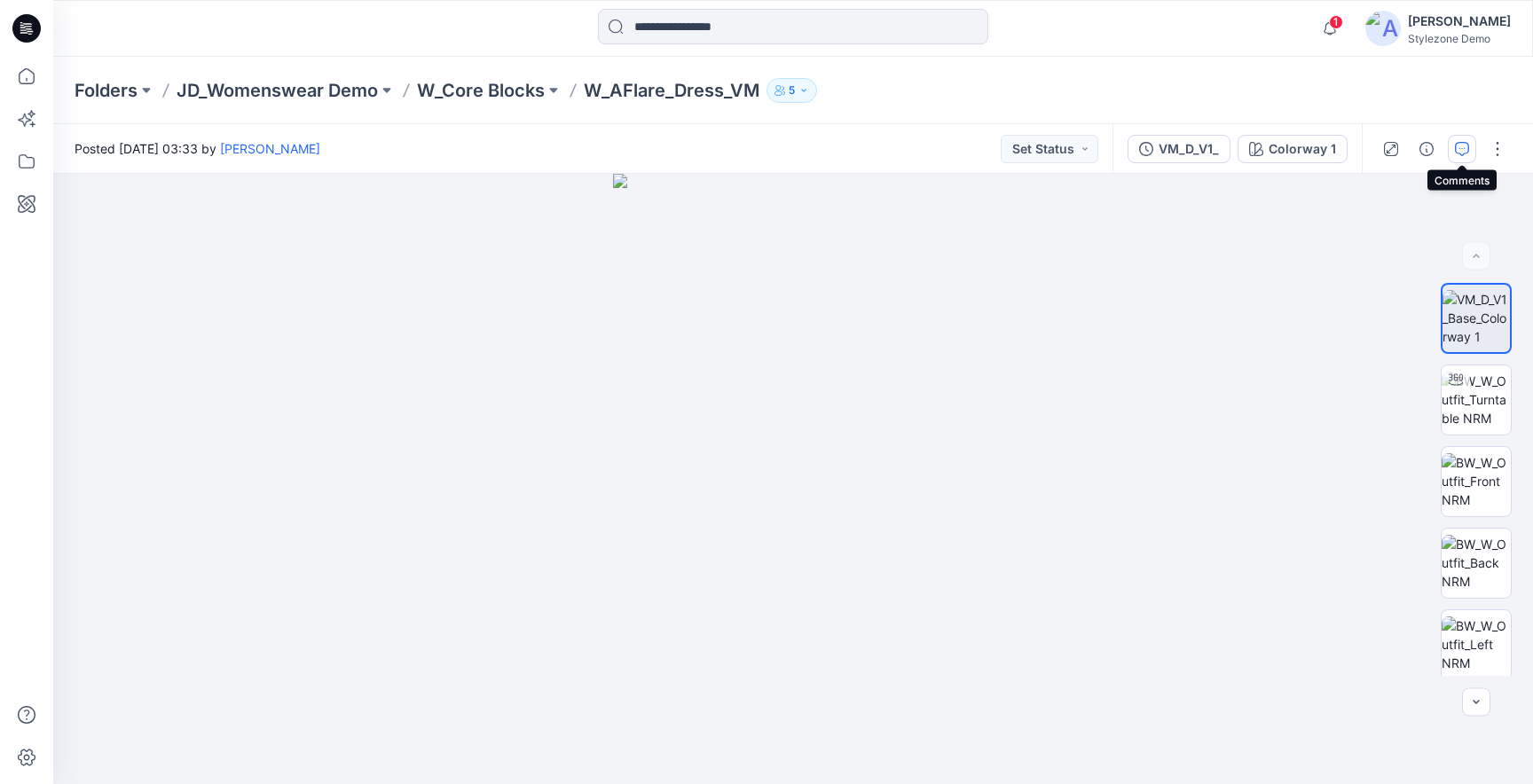
click at [1455, 154] on icon "button" at bounding box center [1462, 148] width 15 height 15
